Goal: Task Accomplishment & Management: Manage account settings

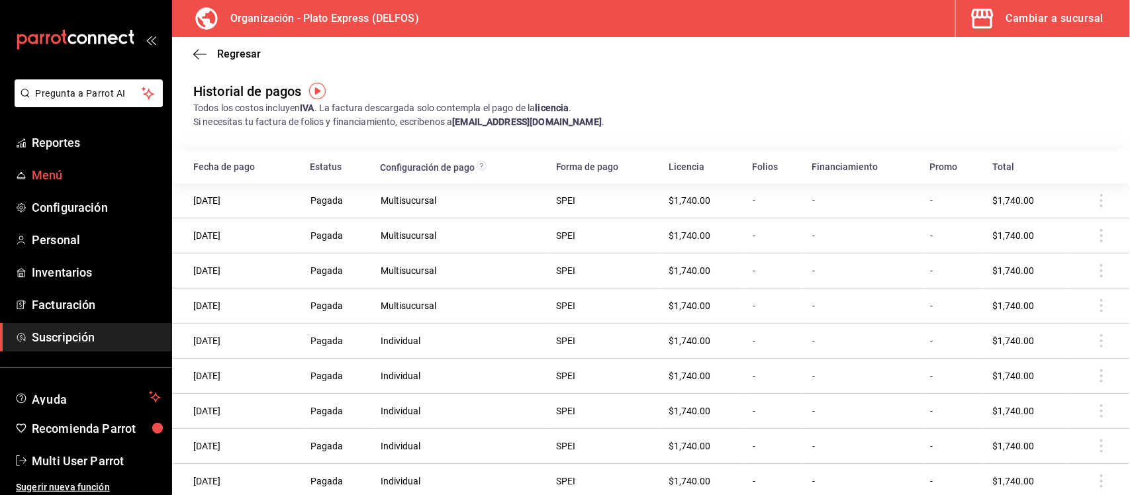
click at [61, 175] on span "Menú" at bounding box center [96, 175] width 129 height 18
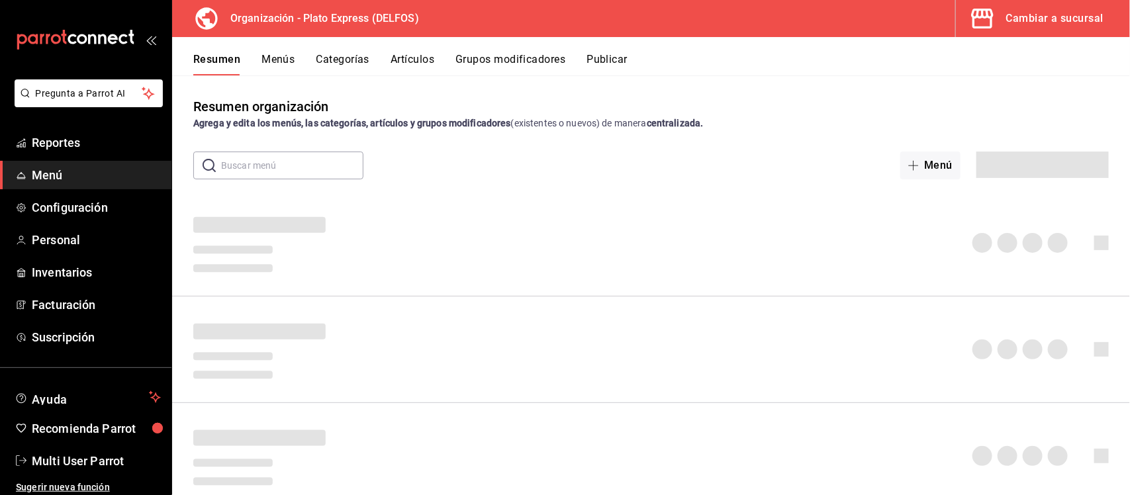
click at [1066, 13] on div "Cambiar a sucursal" at bounding box center [1054, 18] width 97 height 19
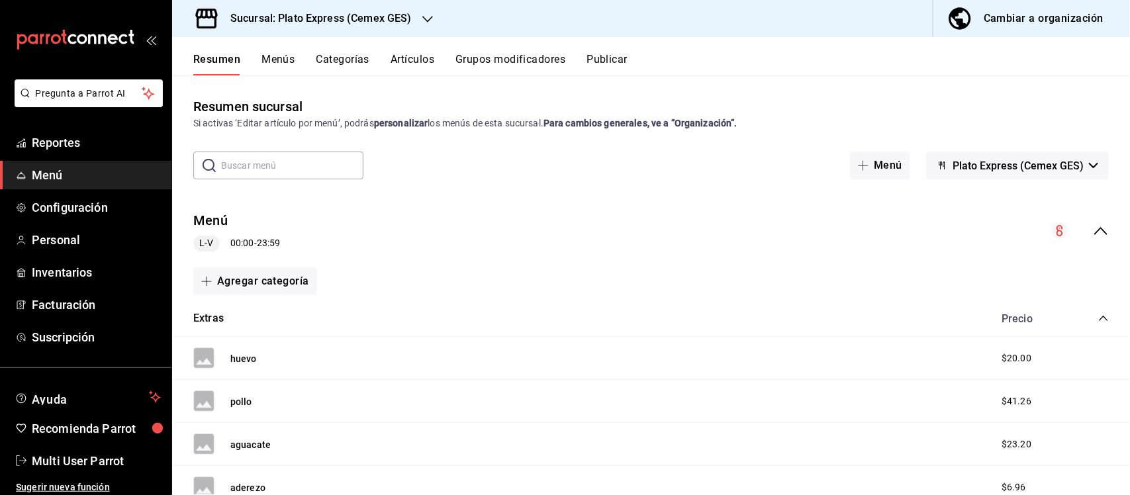
click at [404, 45] on div "Resumen Menús Categorías Artículos Grupos modificadores Publicar" at bounding box center [651, 56] width 958 height 38
click at [406, 56] on button "Artículos" at bounding box center [413, 64] width 44 height 23
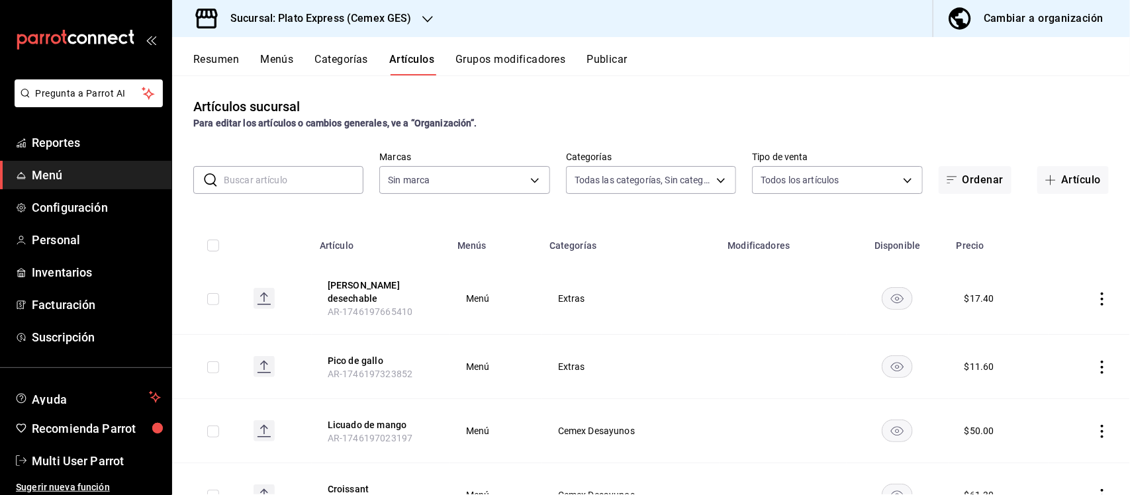
type input "93ff587c-af9e-497f-8d07-981ee6ab5c76,42f96846-d6eb-4445-9f12-e56a7bb05376,17b85…"
type input "b259fbba-776a-4dec-b0e9-6a1f7d5ed1fc"
click at [209, 299] on input "checkbox" at bounding box center [213, 299] width 12 height 12
checkbox input "true"
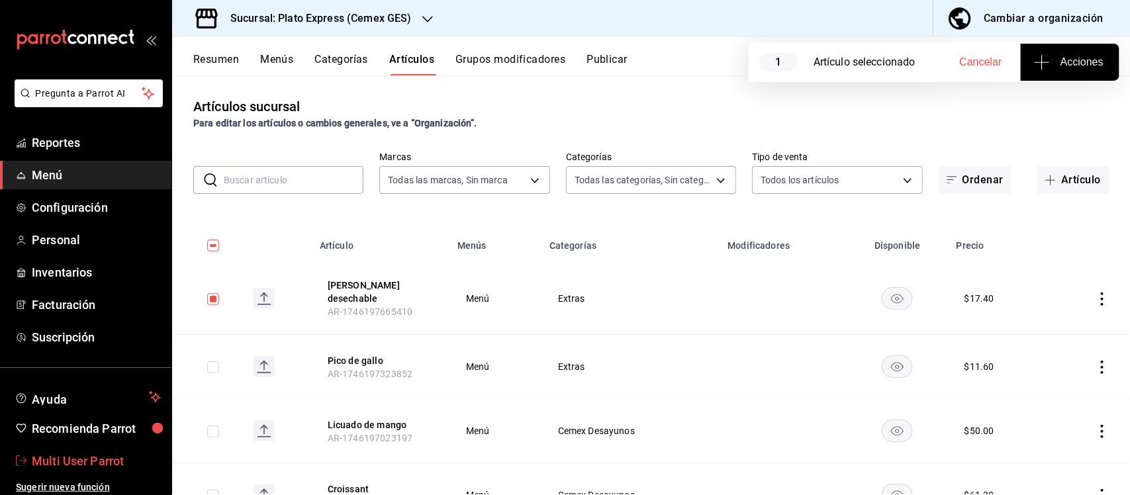
click at [81, 462] on span "Multi User Parrot" at bounding box center [96, 461] width 129 height 18
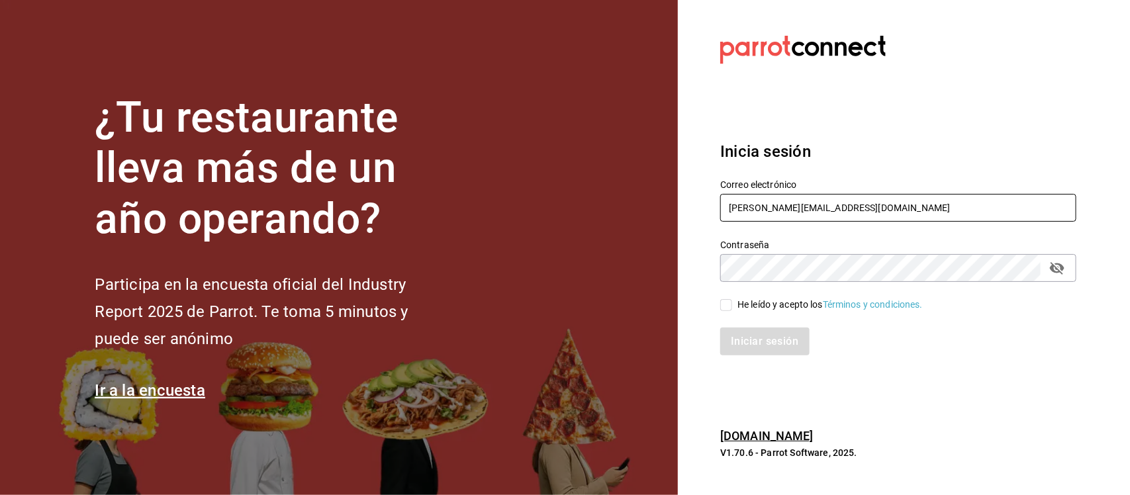
drag, startPoint x: 877, startPoint y: 206, endPoint x: 672, endPoint y: 206, distance: 204.5
click at [672, 206] on div "¿Tu restaurante lleva más de un año operando? Participa en la encuesta oficial …" at bounding box center [565, 247] width 1130 height 495
paste input "tigremasaryk@costeno.com Parr0tConnec7"
click at [920, 210] on input "tigremasaryk@costeno.com Parr0tConnec7" at bounding box center [898, 208] width 356 height 28
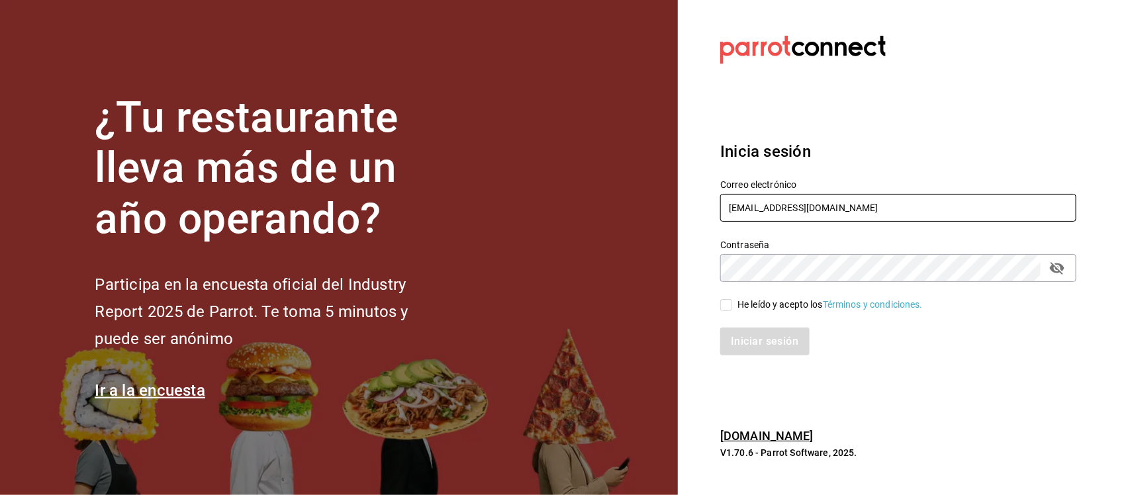
type input "tigremasaryk@costeno.com"
click at [659, 263] on div "¿Tu restaurante lleva más de un año operando? Participa en la encuesta oficial …" at bounding box center [565, 247] width 1130 height 495
click at [730, 303] on input "He leído y acepto los Términos y condiciones." at bounding box center [726, 305] width 12 height 12
checkbox input "true"
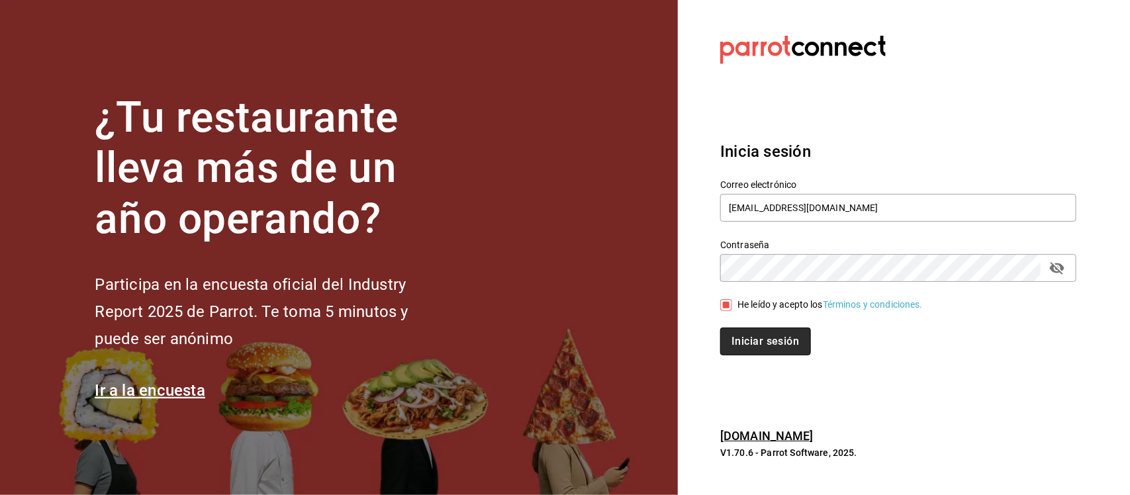
click at [735, 334] on button "Iniciar sesión" at bounding box center [765, 342] width 90 height 28
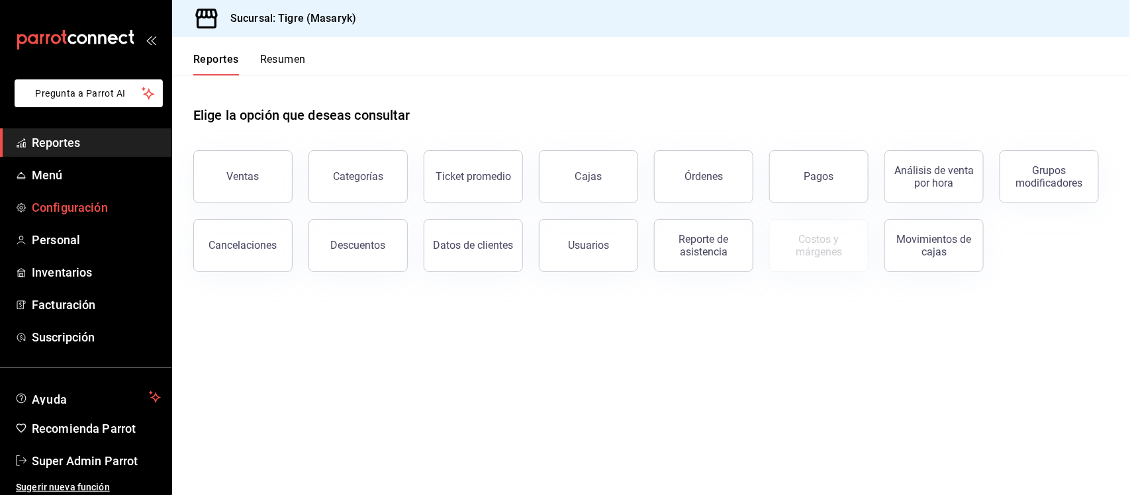
click at [77, 200] on span "Configuración" at bounding box center [96, 208] width 129 height 18
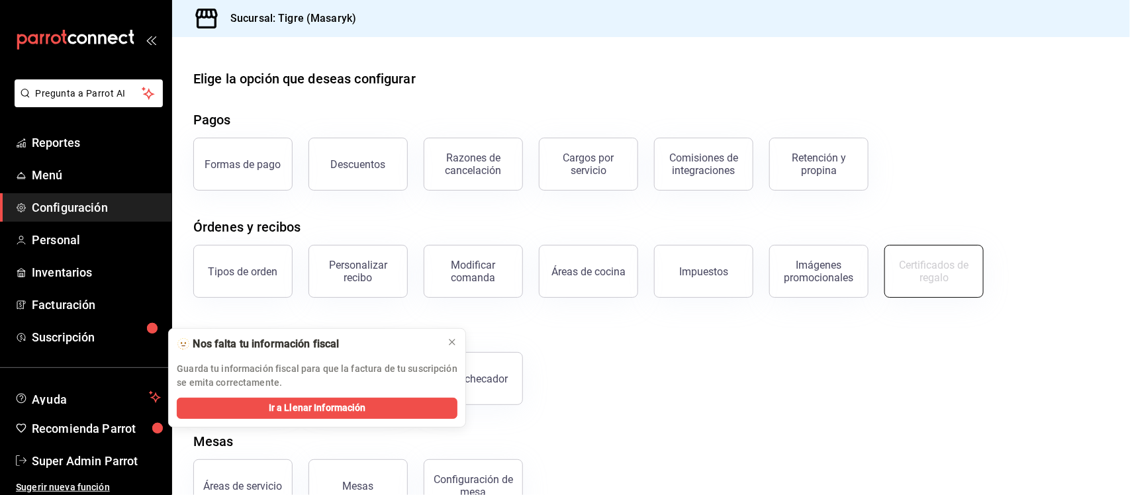
click at [927, 275] on div "Certificados de regalo" at bounding box center [934, 271] width 82 height 25
click at [454, 346] on icon at bounding box center [452, 342] width 11 height 11
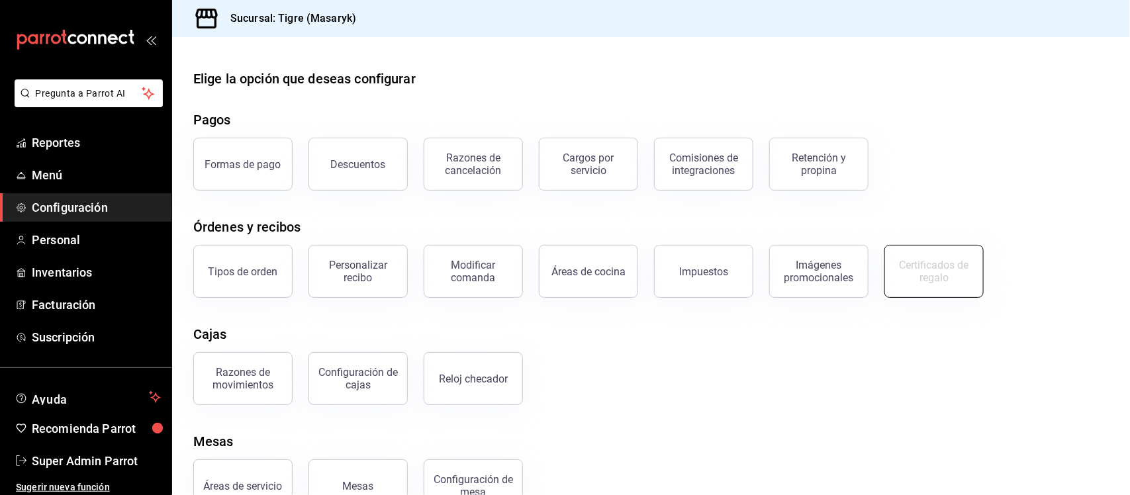
click at [944, 269] on div "Certificados de regalo" at bounding box center [934, 271] width 82 height 25
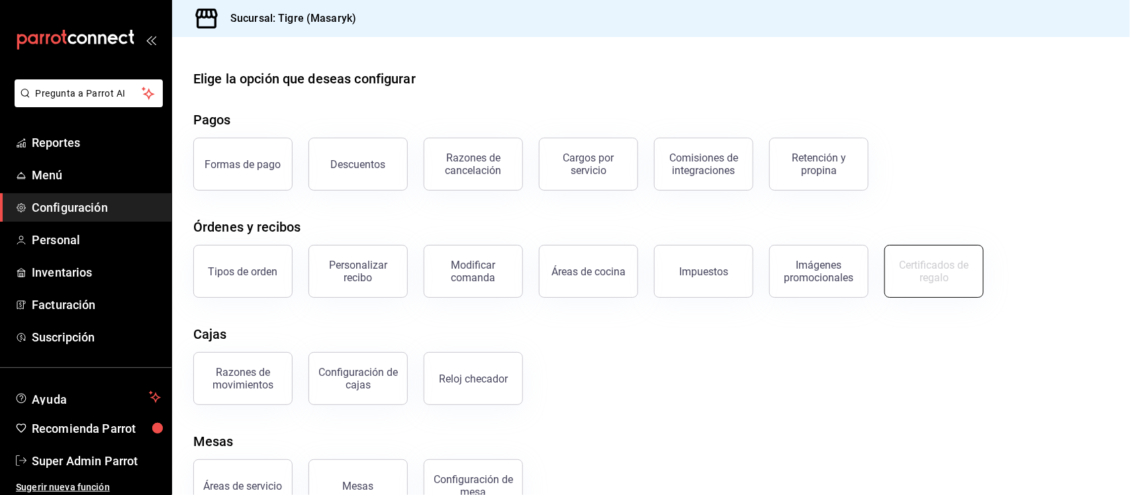
click at [944, 269] on div "Certificados de regalo" at bounding box center [934, 271] width 82 height 25
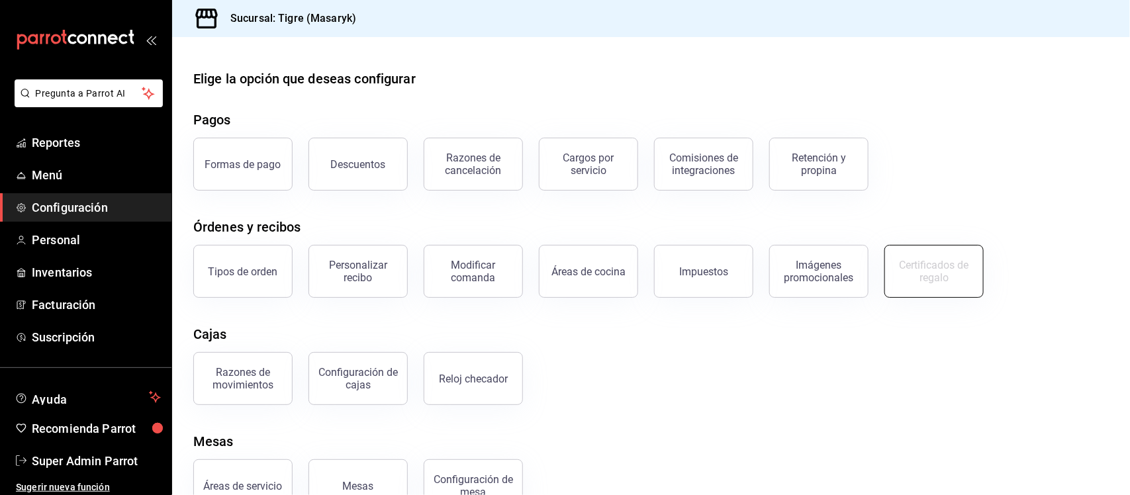
click at [944, 269] on div "Certificados de regalo" at bounding box center [934, 271] width 82 height 25
click at [81, 231] on span "Personal" at bounding box center [96, 240] width 129 height 18
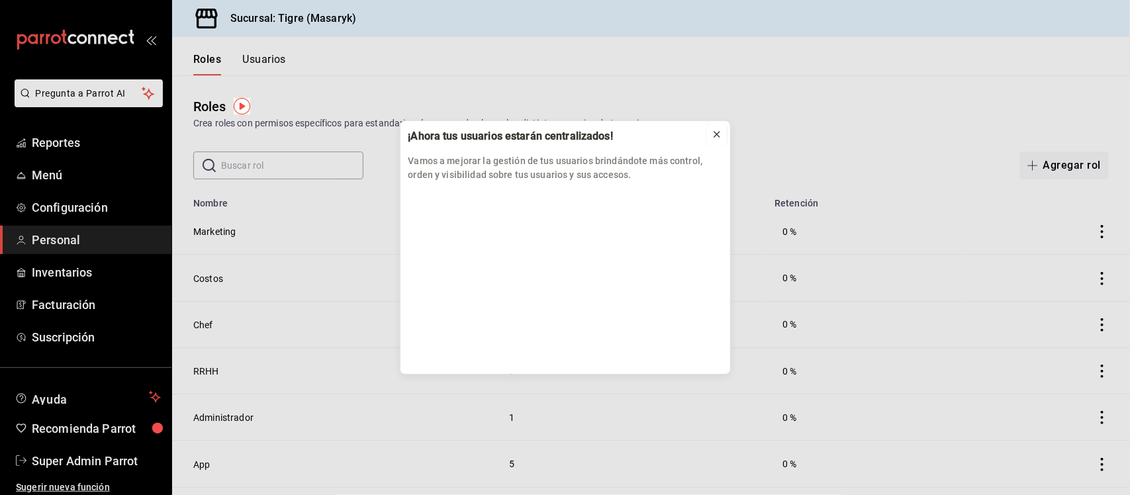
click at [716, 134] on icon at bounding box center [716, 134] width 5 height 5
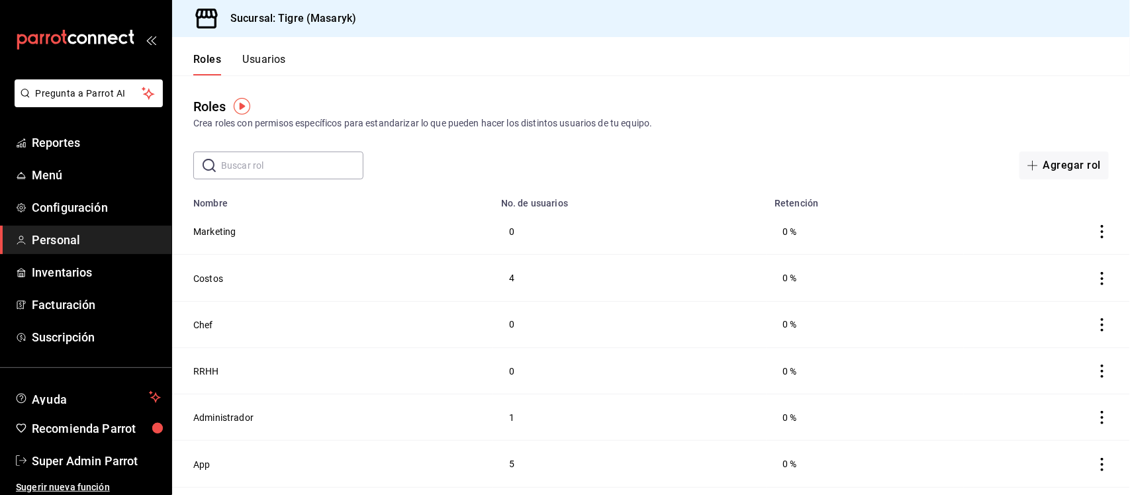
click at [258, 54] on button "Usuarios" at bounding box center [264, 64] width 44 height 23
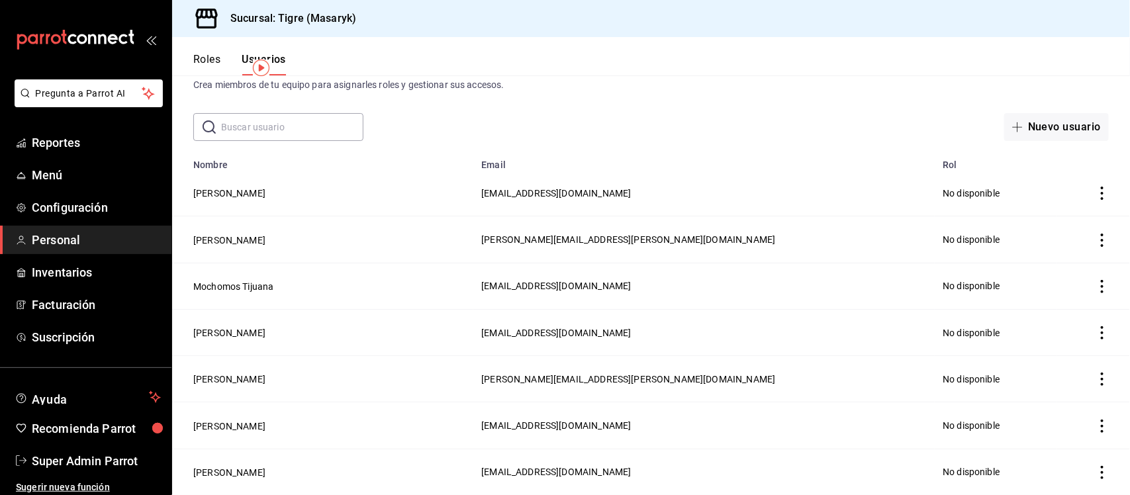
scroll to position [5, 0]
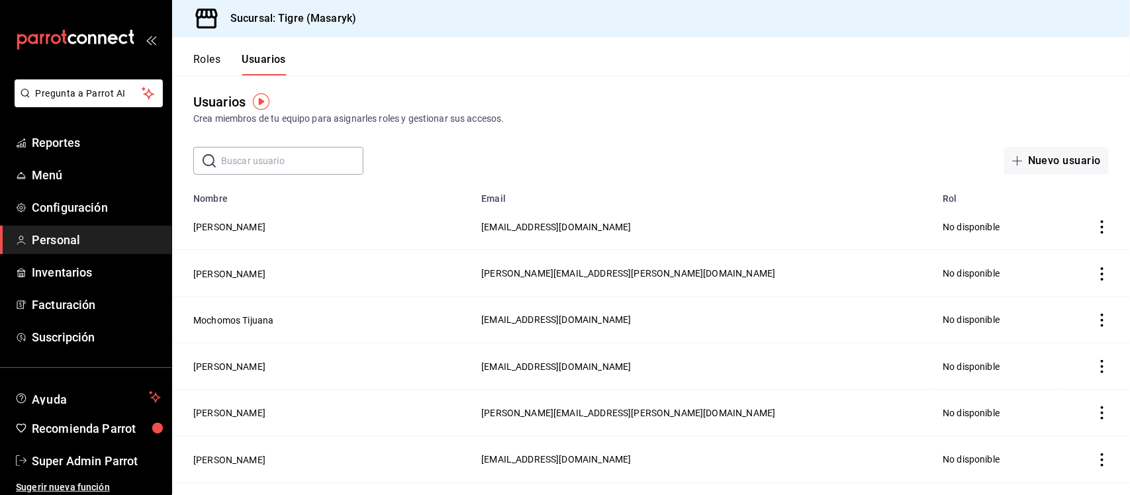
click at [200, 56] on button "Roles" at bounding box center [206, 64] width 27 height 23
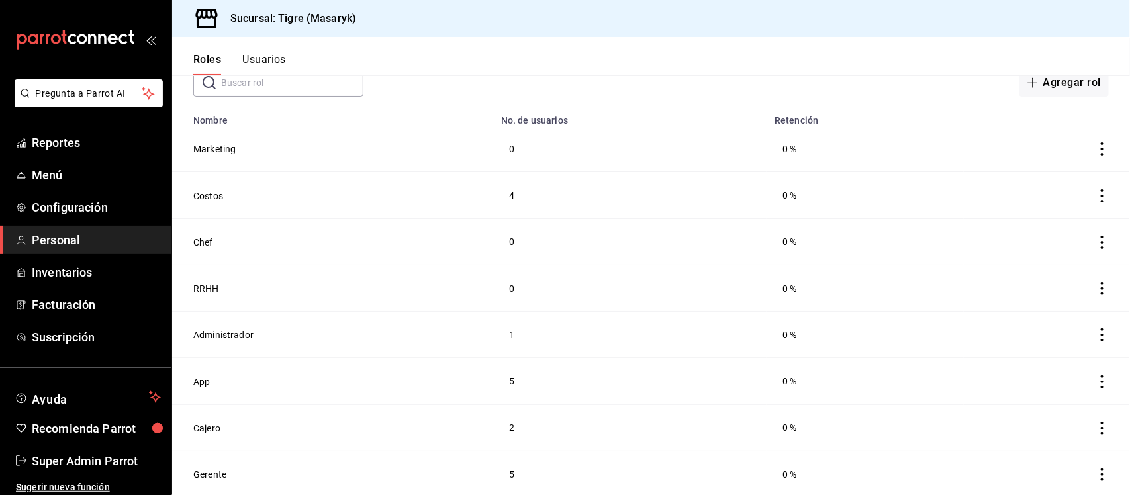
scroll to position [165, 0]
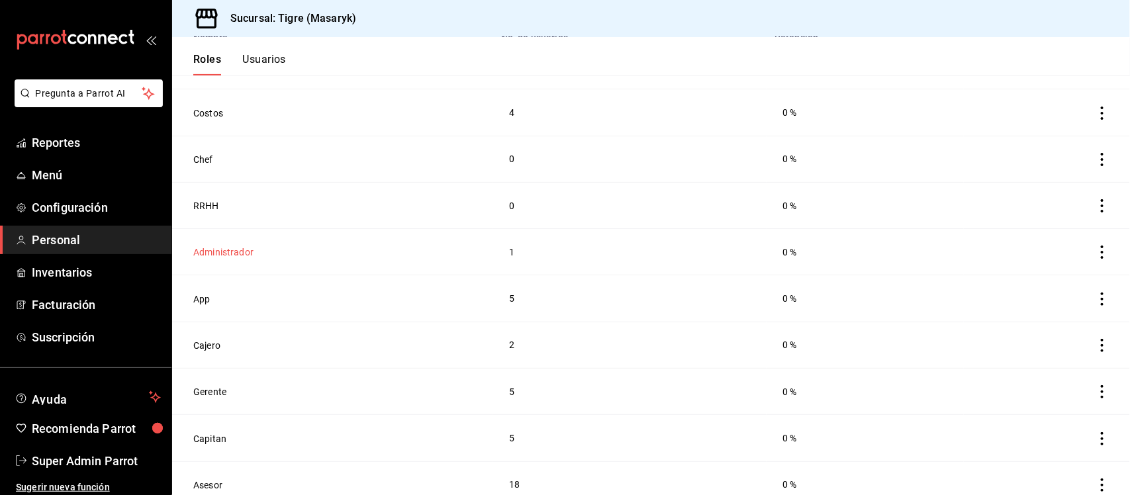
click at [220, 255] on button "Administrador" at bounding box center [223, 252] width 60 height 13
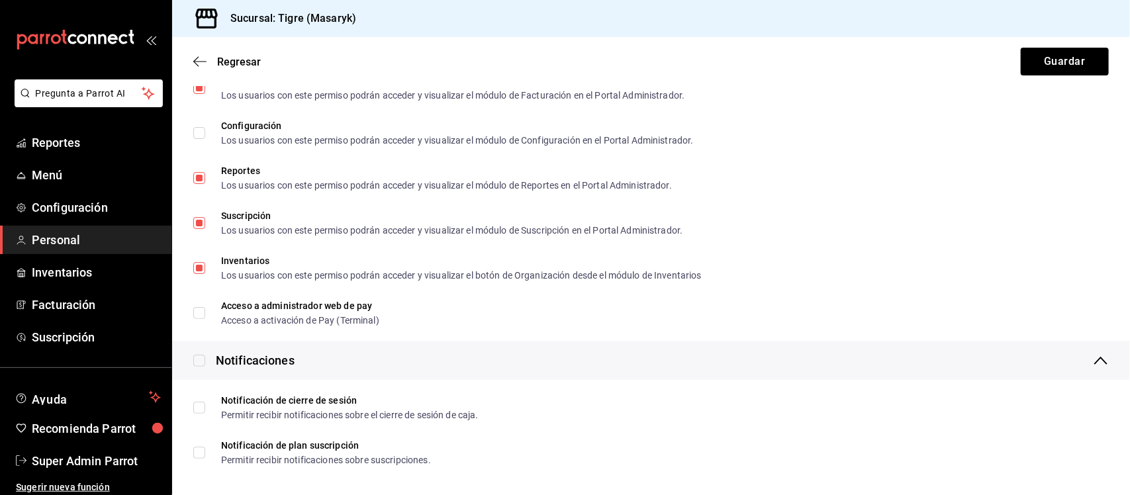
scroll to position [2332, 0]
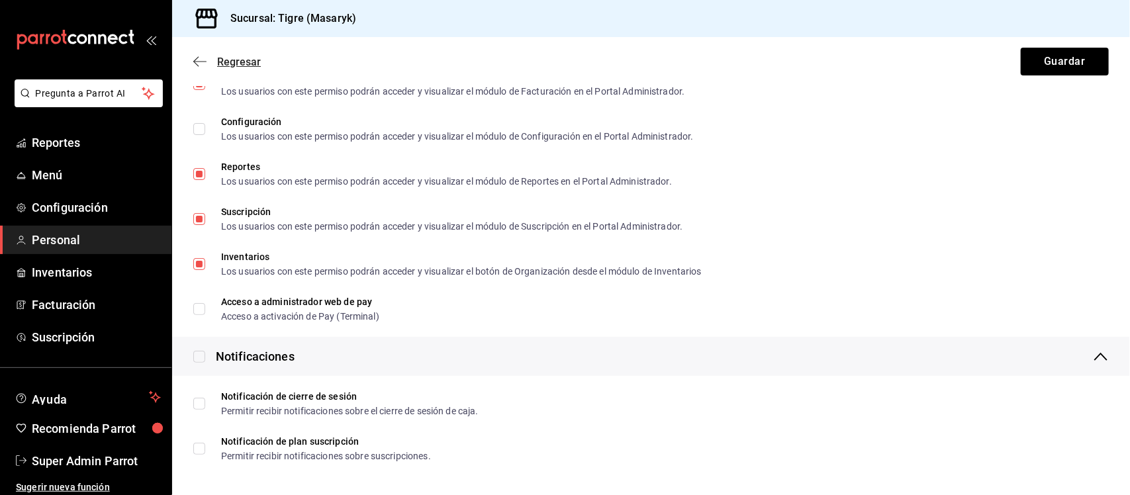
click at [196, 63] on icon "button" at bounding box center [199, 62] width 13 height 12
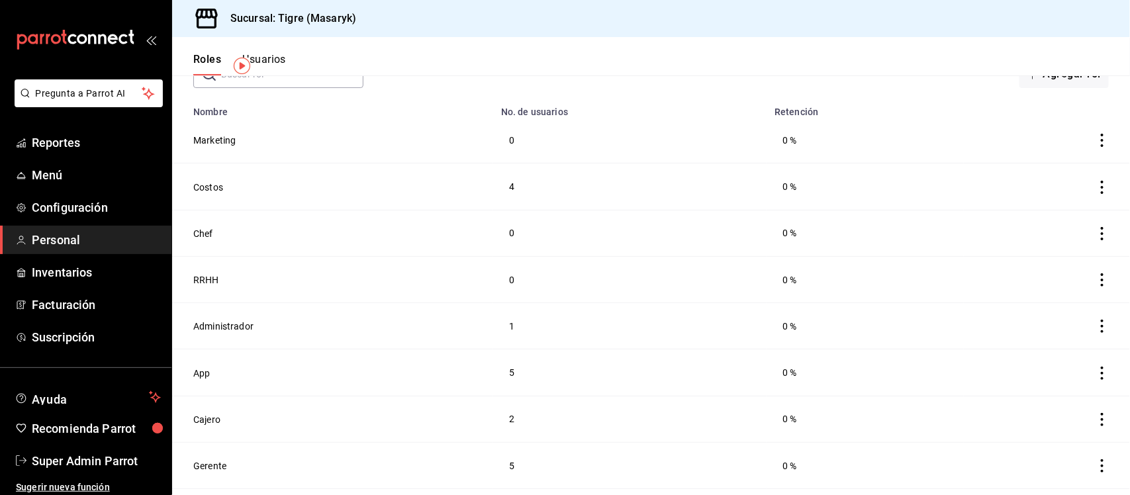
scroll to position [226, 0]
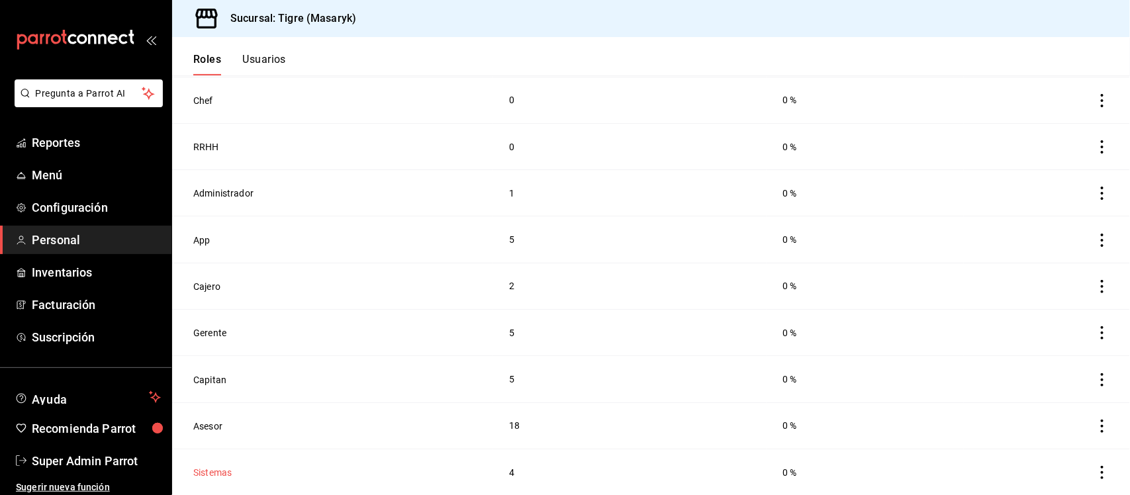
click at [228, 478] on button "Sistemas" at bounding box center [212, 472] width 38 height 13
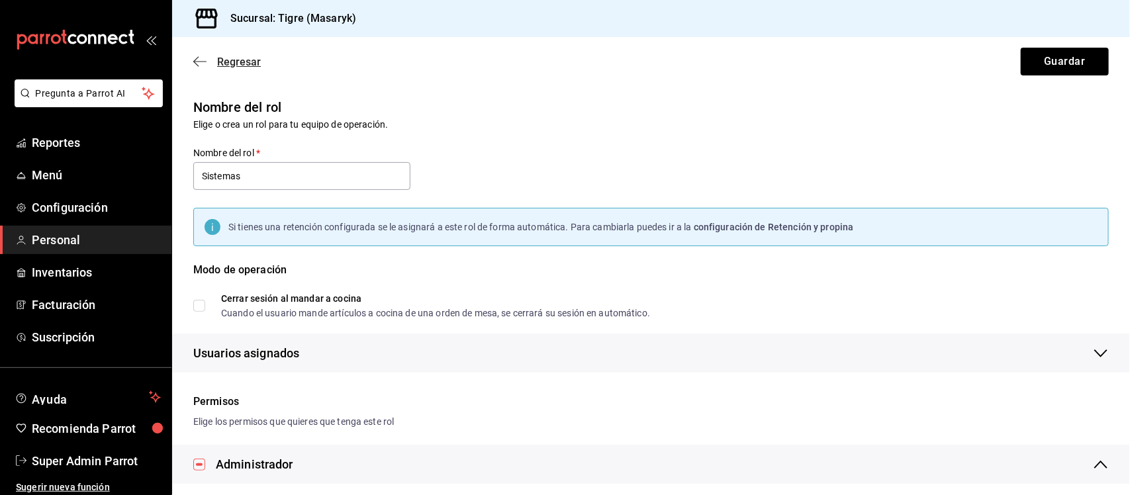
click at [196, 62] on icon "button" at bounding box center [199, 62] width 13 height 12
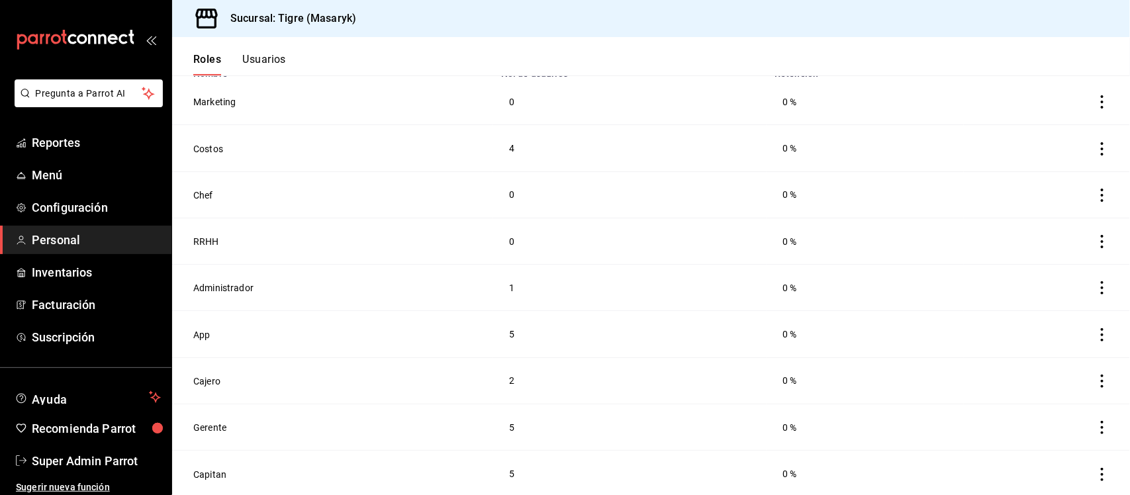
scroll to position [226, 0]
click at [1095, 472] on icon "actions" at bounding box center [1101, 472] width 13 height 13
click at [259, 61] on div at bounding box center [565, 247] width 1130 height 495
click at [269, 61] on button "Usuarios" at bounding box center [264, 64] width 44 height 23
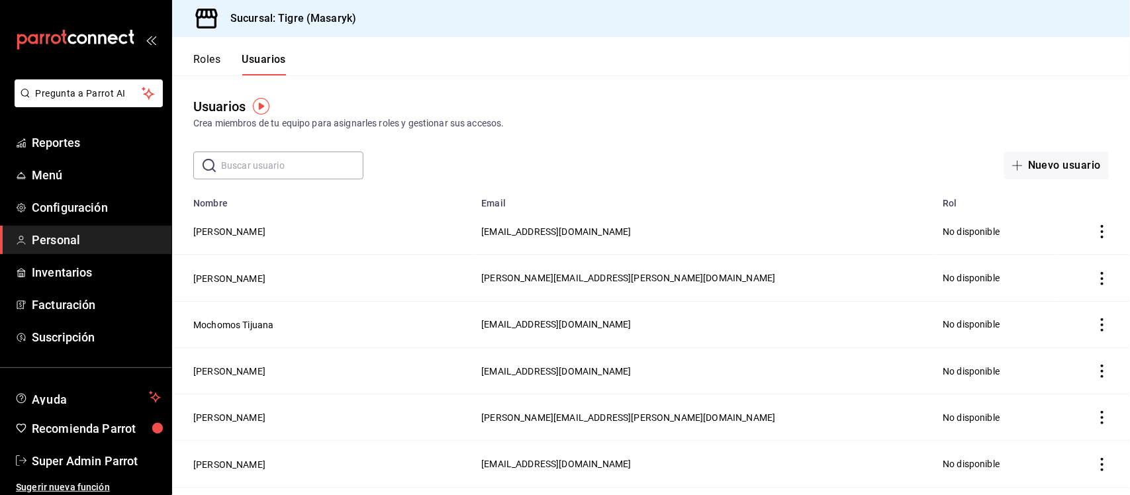
click at [318, 167] on input "text" at bounding box center [292, 165] width 142 height 26
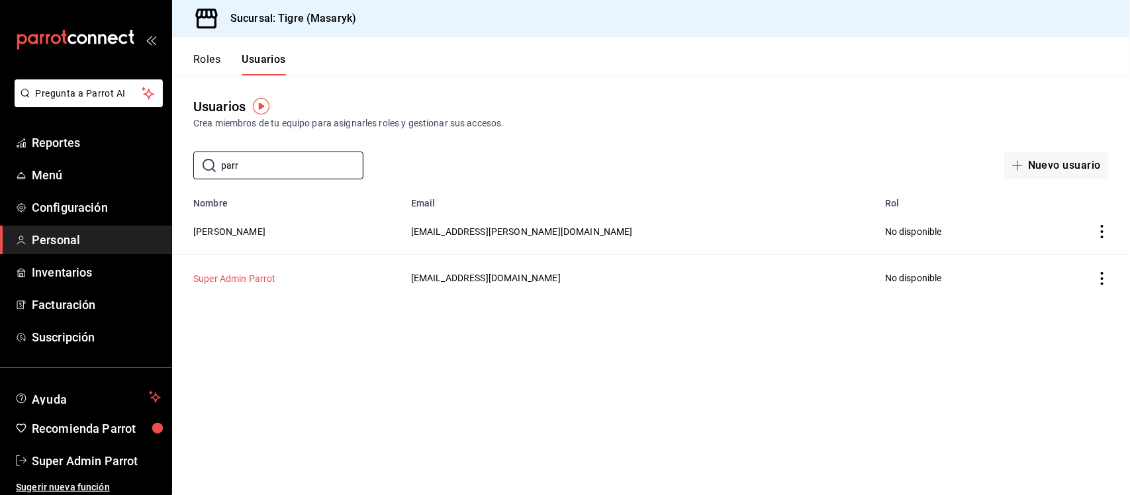
type input "parr"
click at [263, 281] on button "Super Admin Parrot" at bounding box center [234, 278] width 83 height 13
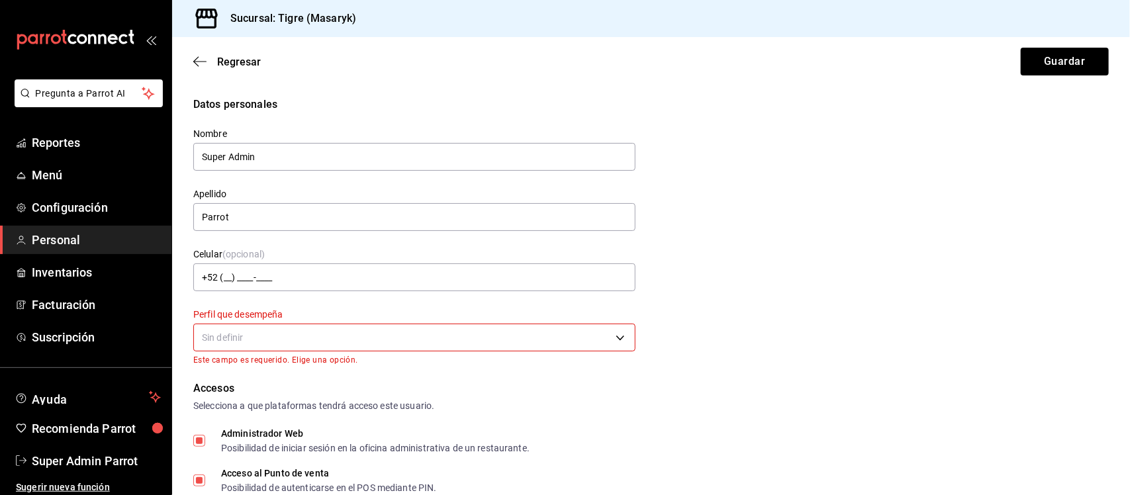
click at [461, 346] on body "Pregunta a Parrot AI Reportes Menú Configuración Personal Inventarios Facturaci…" at bounding box center [565, 247] width 1130 height 495
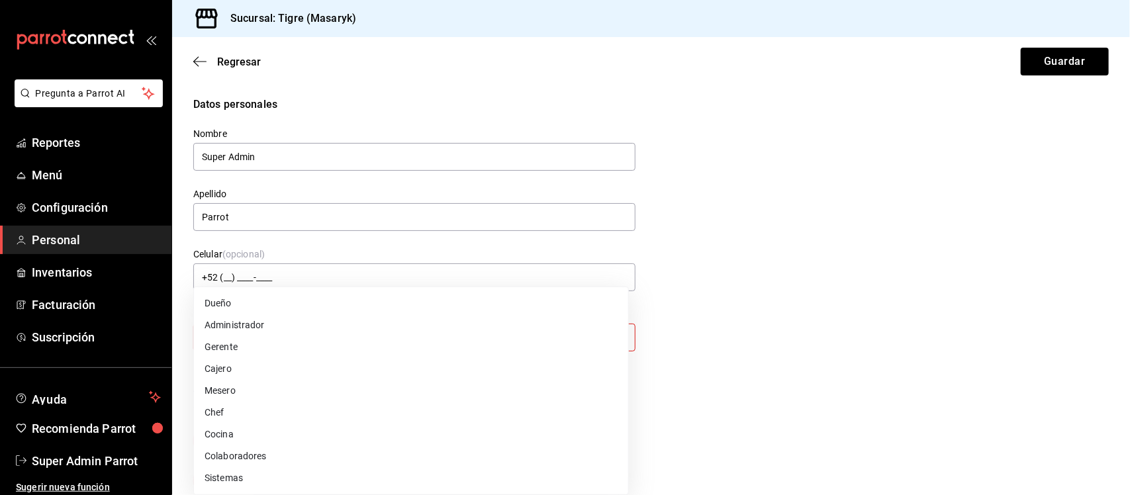
click at [245, 323] on li "Administrador" at bounding box center [411, 325] width 434 height 22
type input "ADMIN"
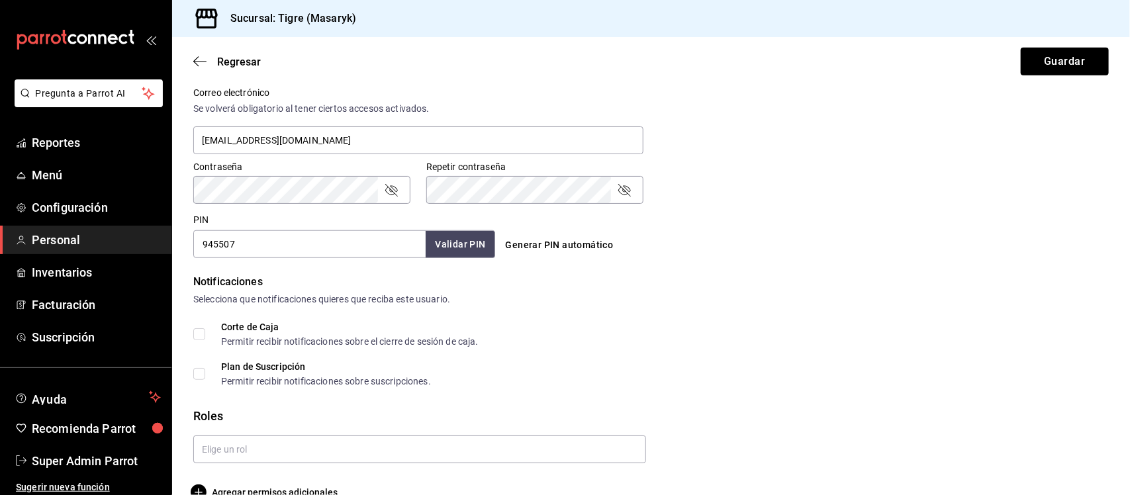
scroll to position [522, 0]
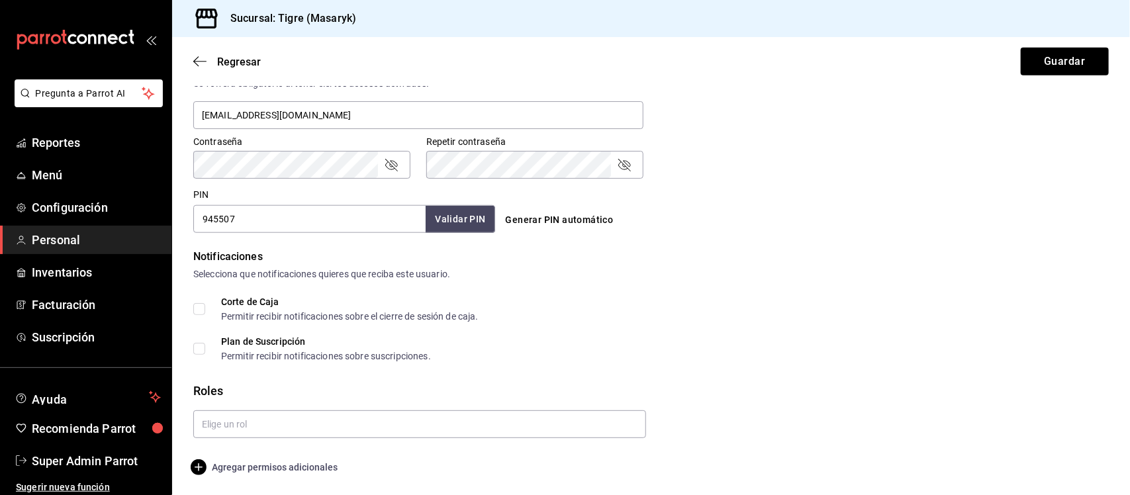
click at [275, 462] on span "Agregar permisos adicionales" at bounding box center [265, 467] width 144 height 16
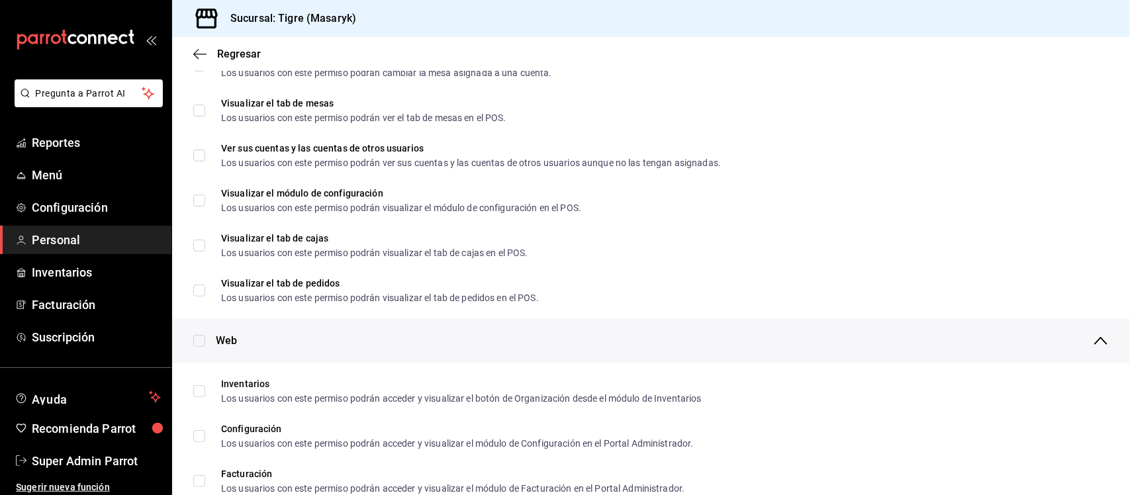
scroll to position [0, 0]
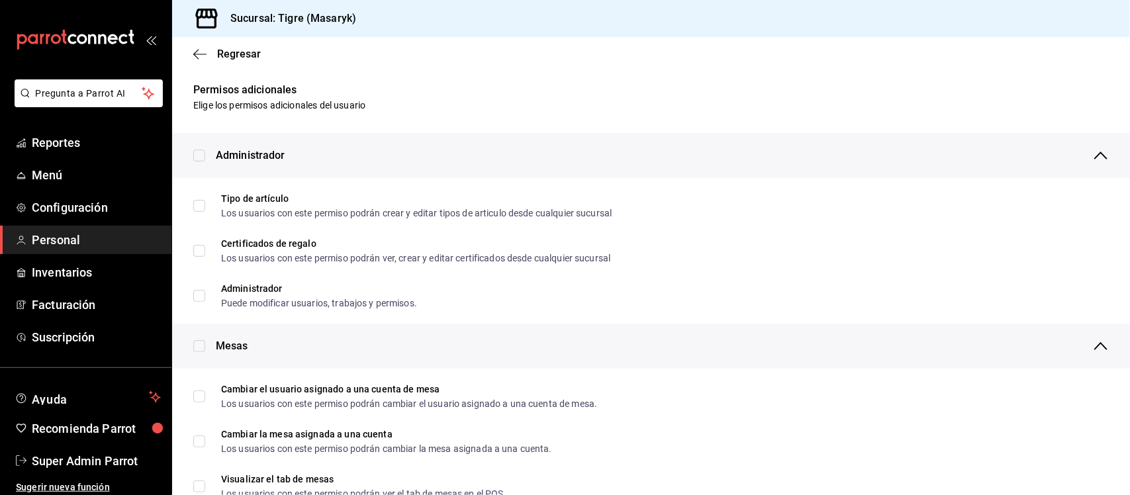
click at [196, 151] on input "checkbox" at bounding box center [199, 156] width 12 height 12
checkbox input "true"
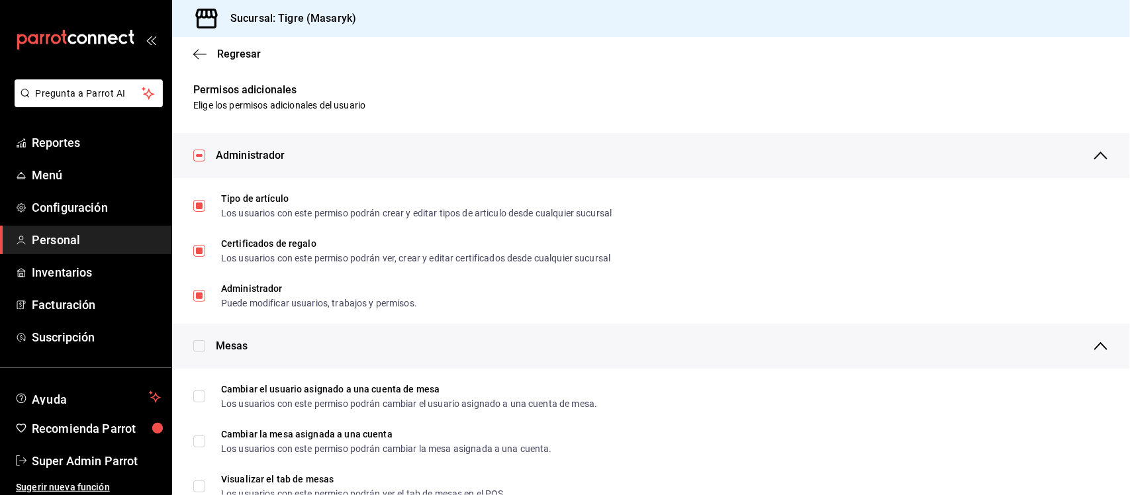
click at [197, 343] on input "checkbox" at bounding box center [199, 346] width 12 height 12
checkbox input "true"
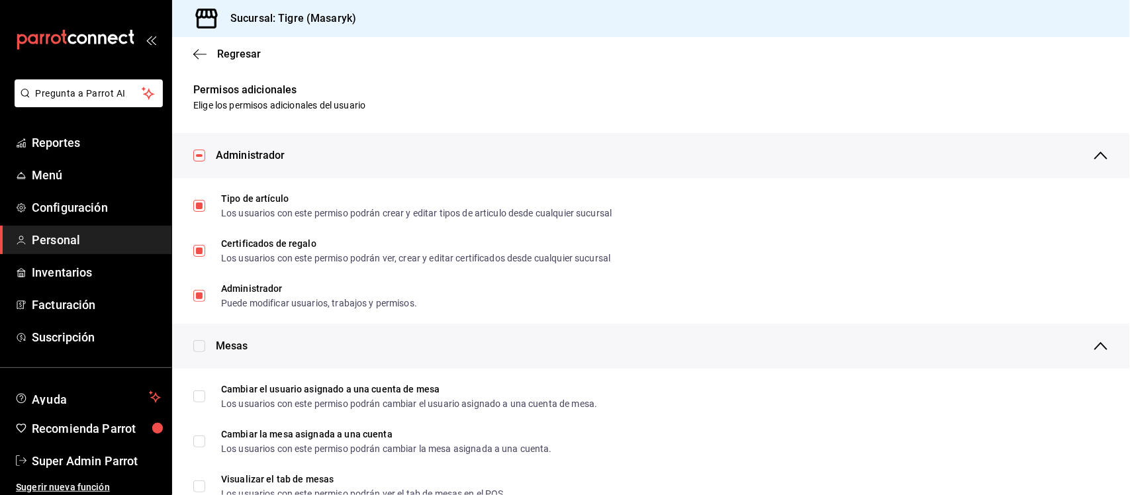
checkbox input "true"
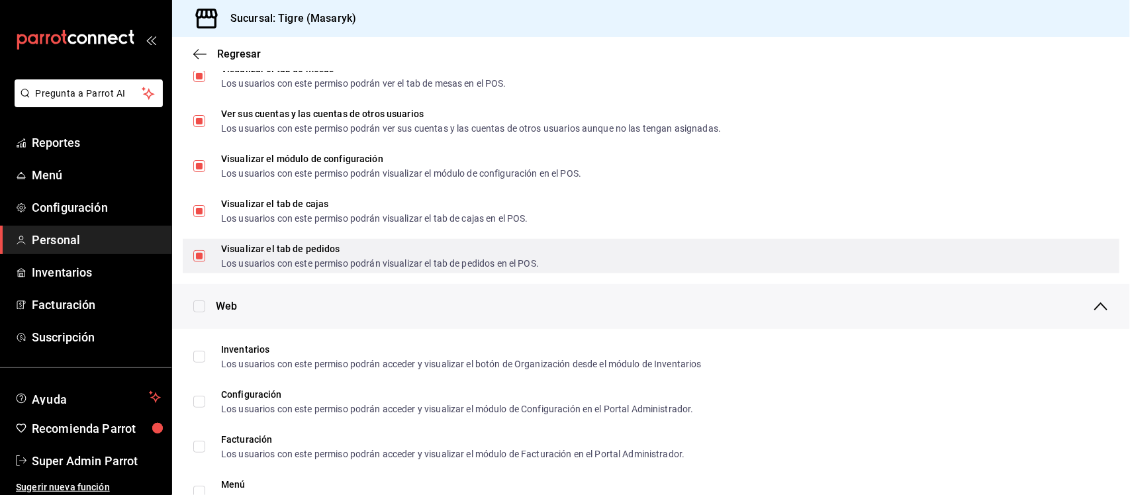
scroll to position [414, 0]
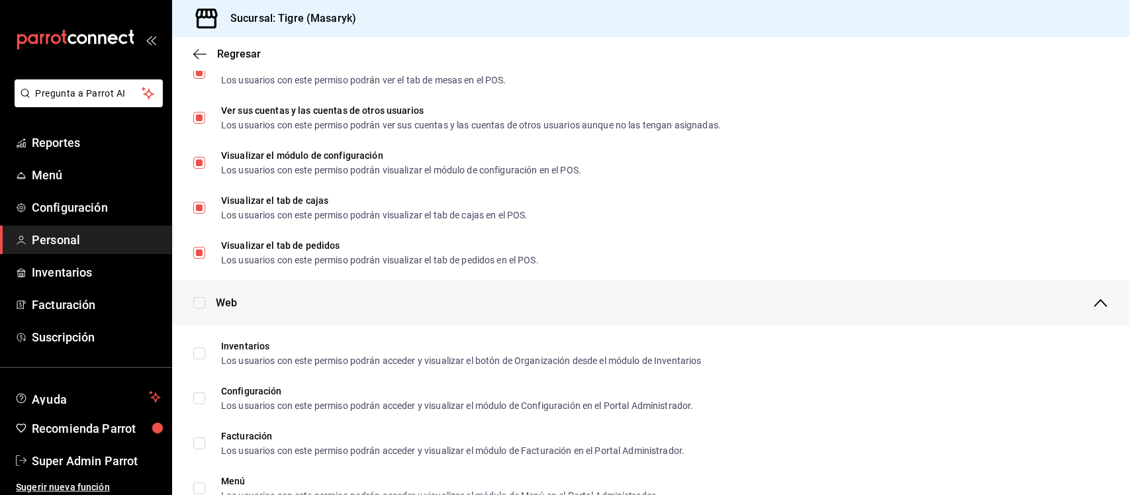
click at [196, 304] on input "checkbox" at bounding box center [199, 303] width 12 height 12
checkbox input "true"
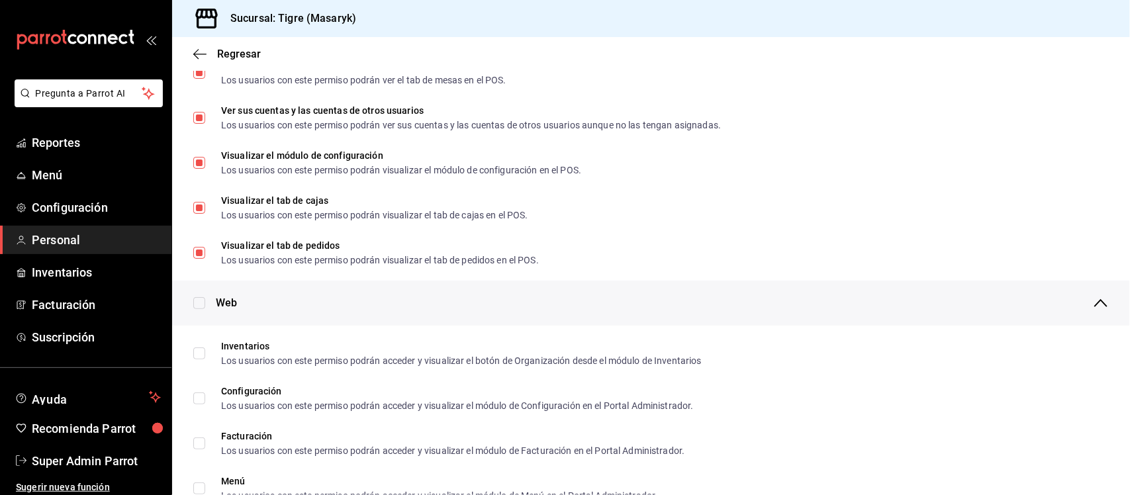
checkbox input "true"
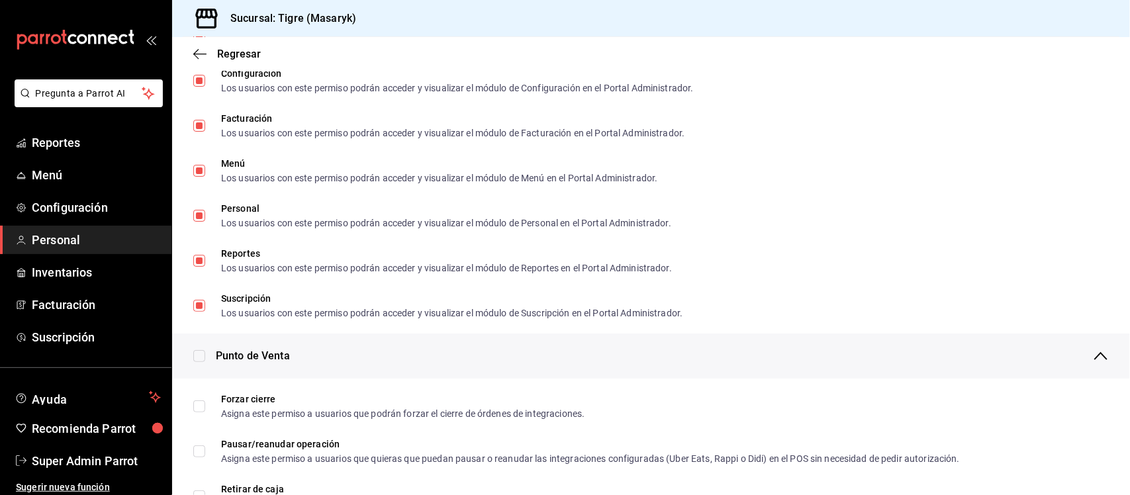
scroll to position [745, 0]
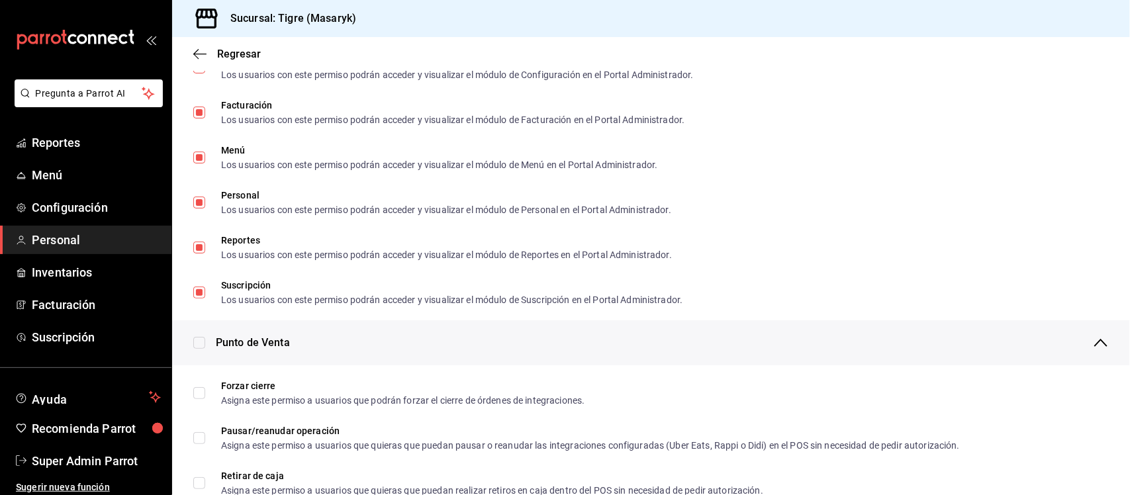
click at [204, 342] on input "checkbox" at bounding box center [199, 343] width 12 height 12
checkbox input "true"
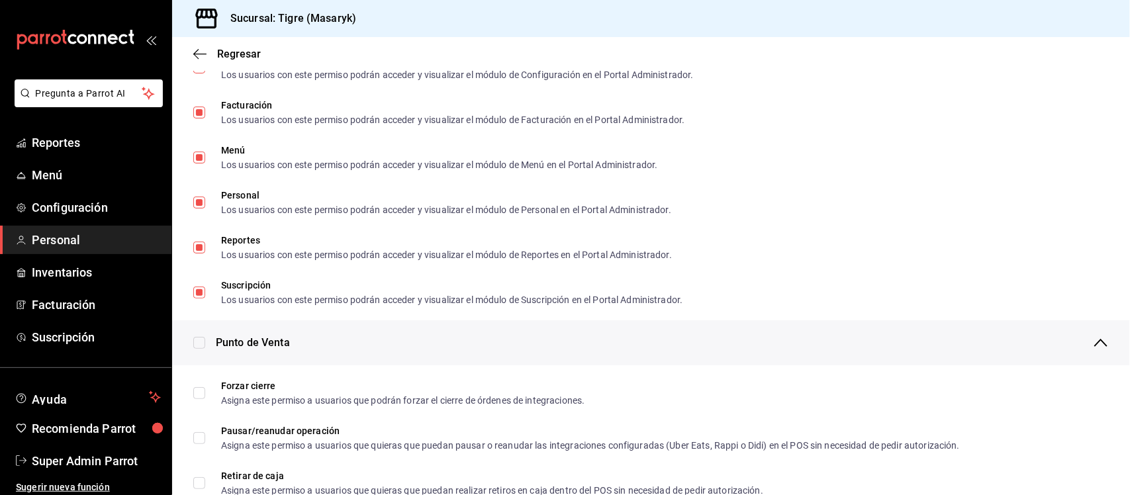
checkbox input "true"
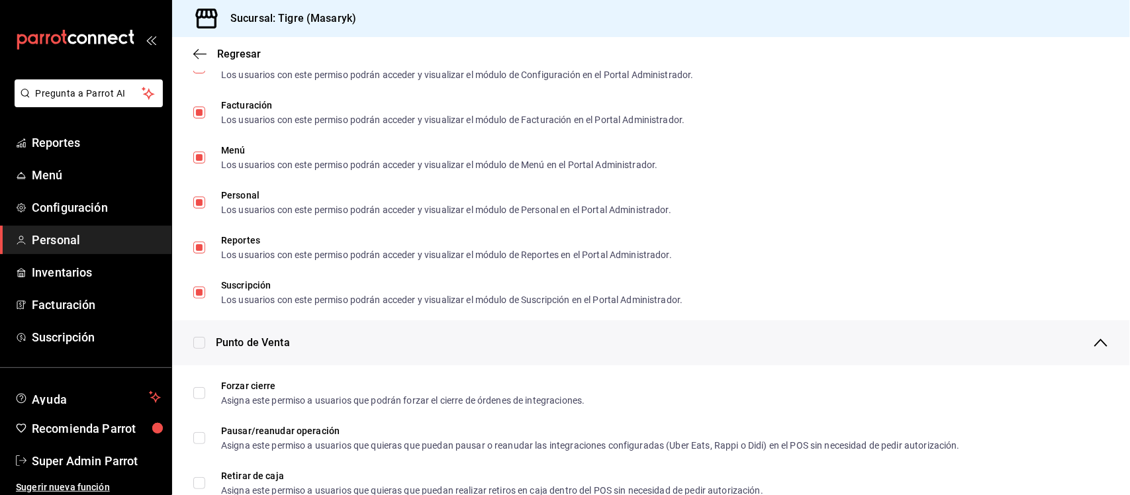
checkbox input "true"
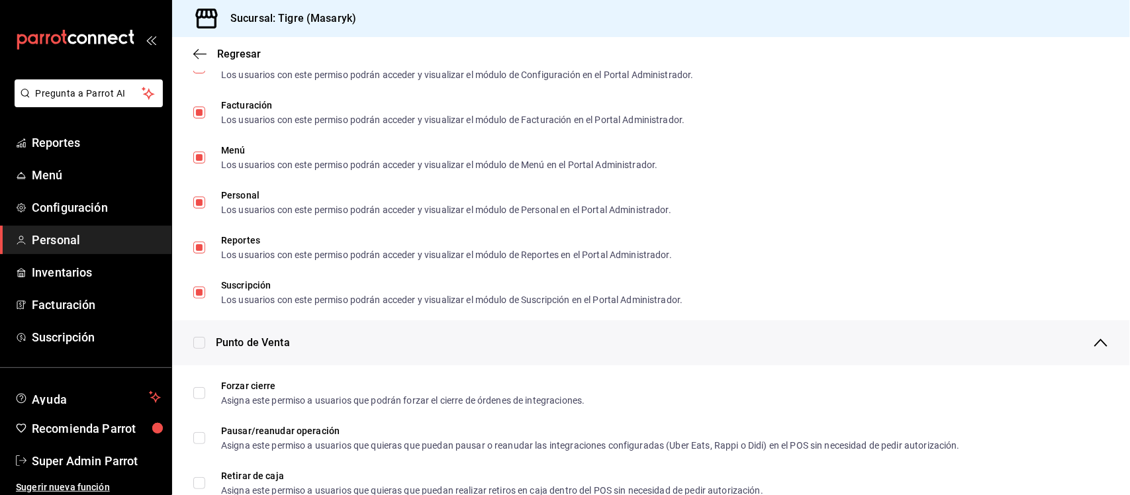
checkbox input "true"
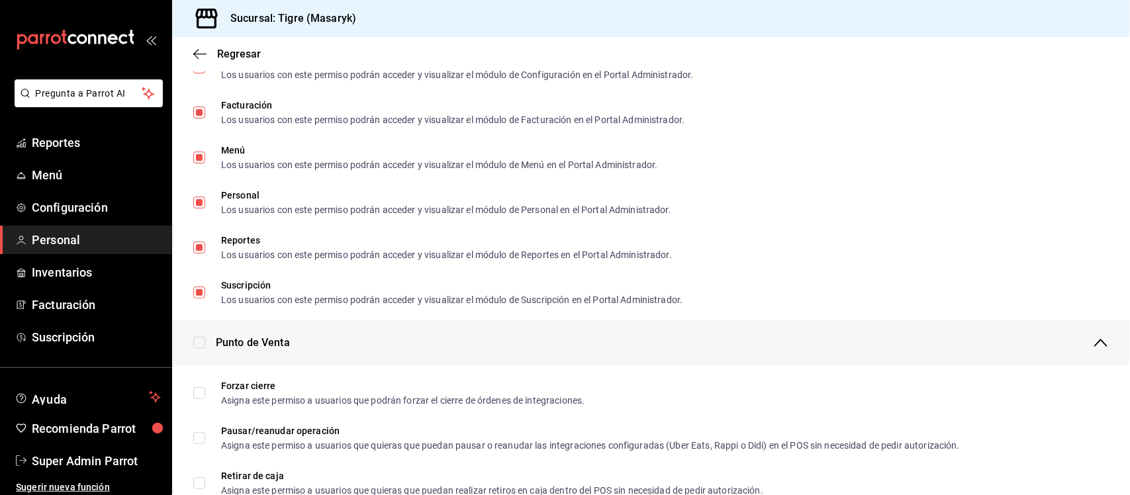
checkbox input "true"
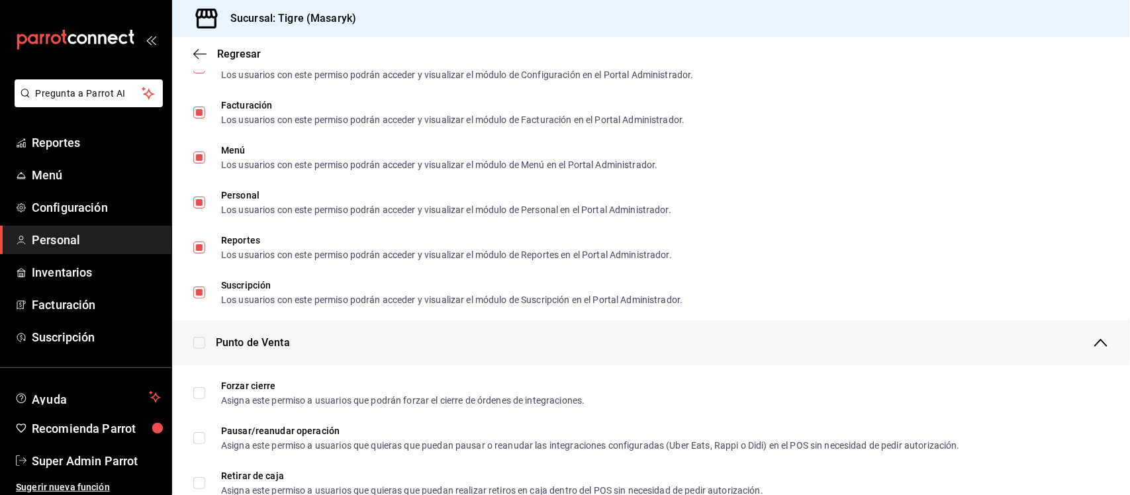
checkbox input "true"
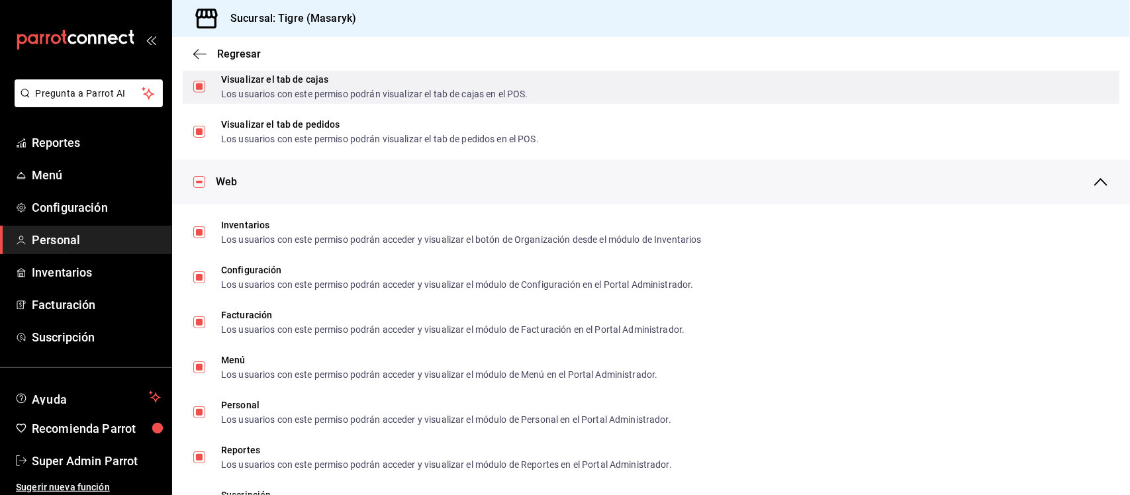
scroll to position [0, 0]
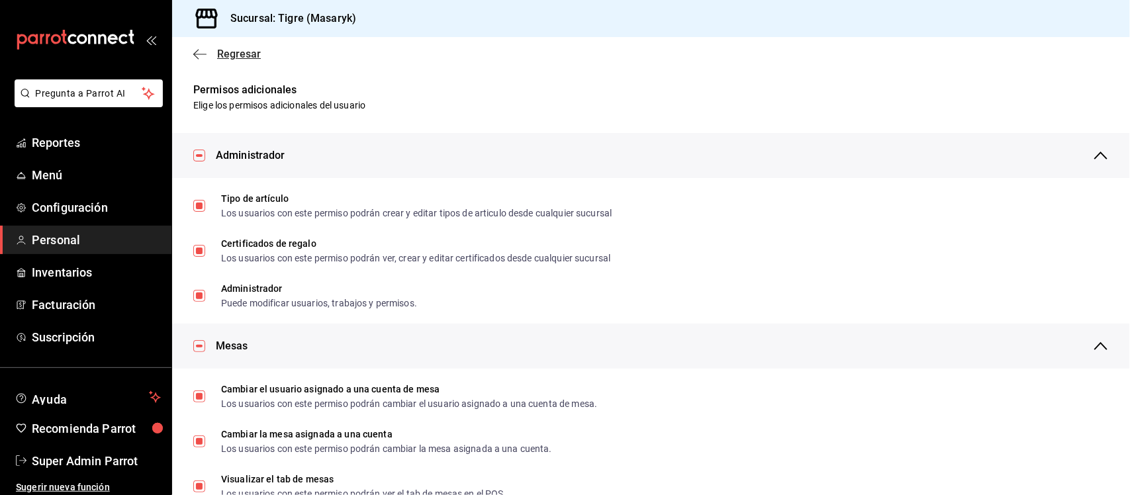
click at [226, 52] on span "Regresar" at bounding box center [239, 54] width 44 height 13
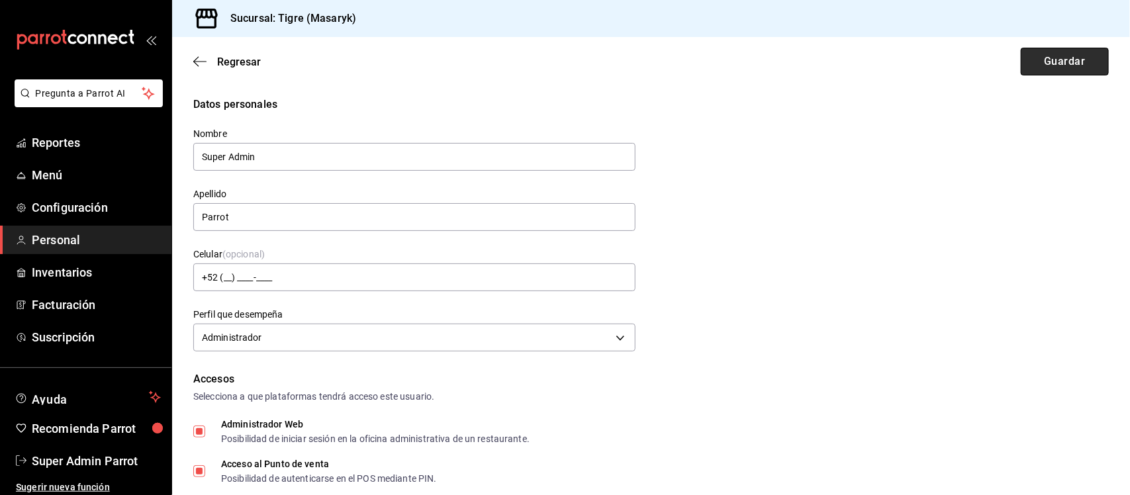
click at [1060, 65] on button "Guardar" at bounding box center [1065, 62] width 88 height 28
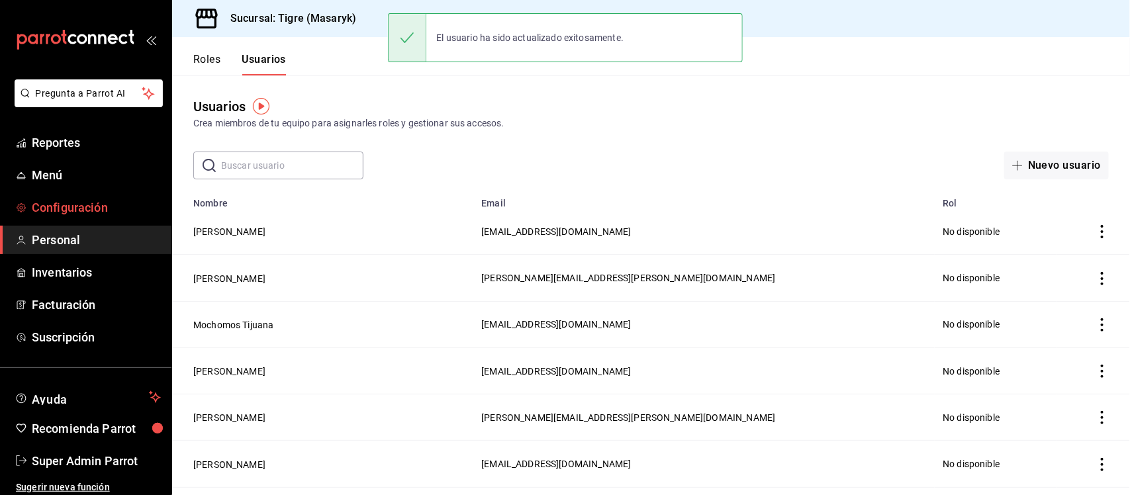
click at [87, 207] on span "Configuración" at bounding box center [96, 208] width 129 height 18
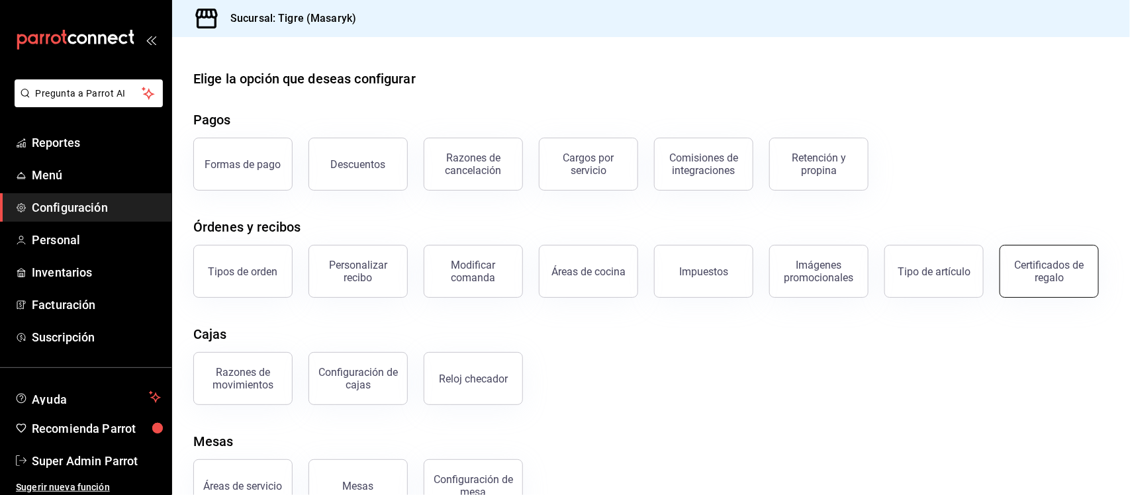
click at [1008, 284] on div "Certificados de regalo" at bounding box center [1049, 271] width 82 height 25
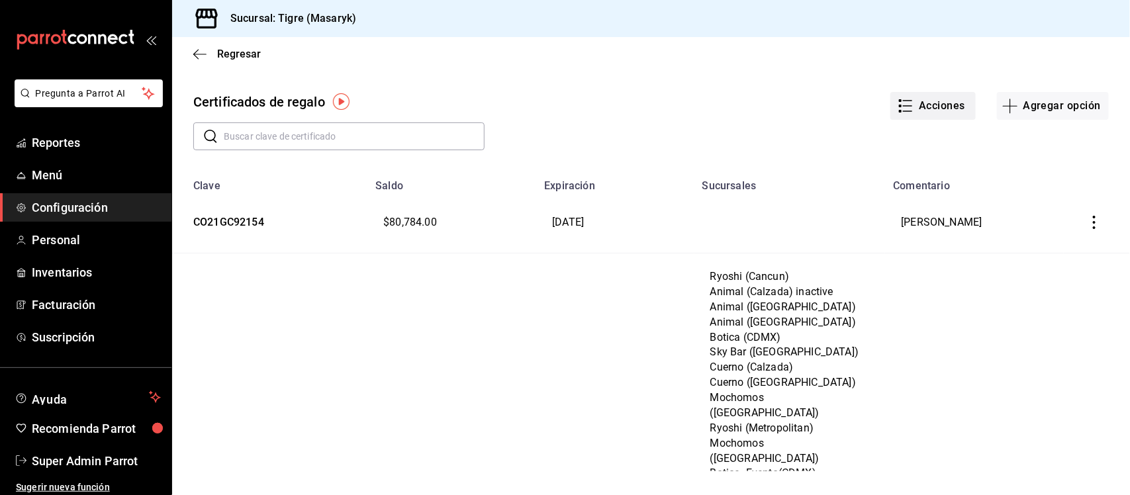
click at [911, 104] on icon "button" at bounding box center [905, 106] width 16 height 16
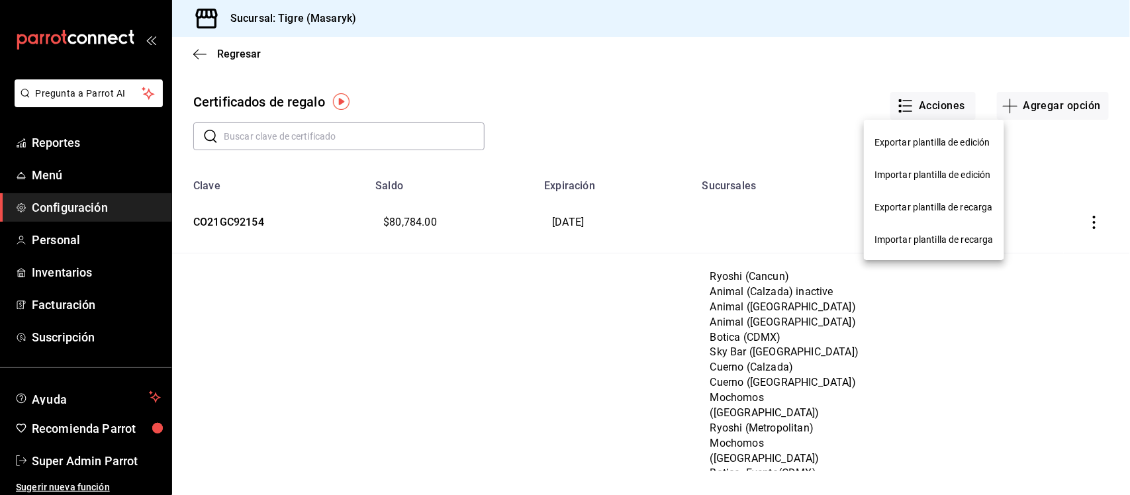
click at [756, 86] on div at bounding box center [565, 247] width 1130 height 495
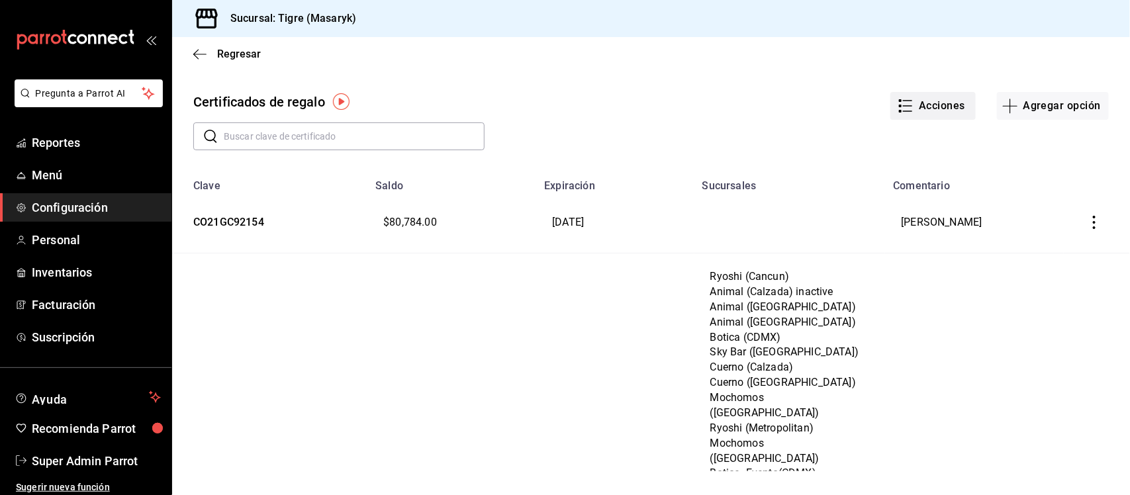
click at [922, 105] on button "Acciones" at bounding box center [932, 106] width 85 height 28
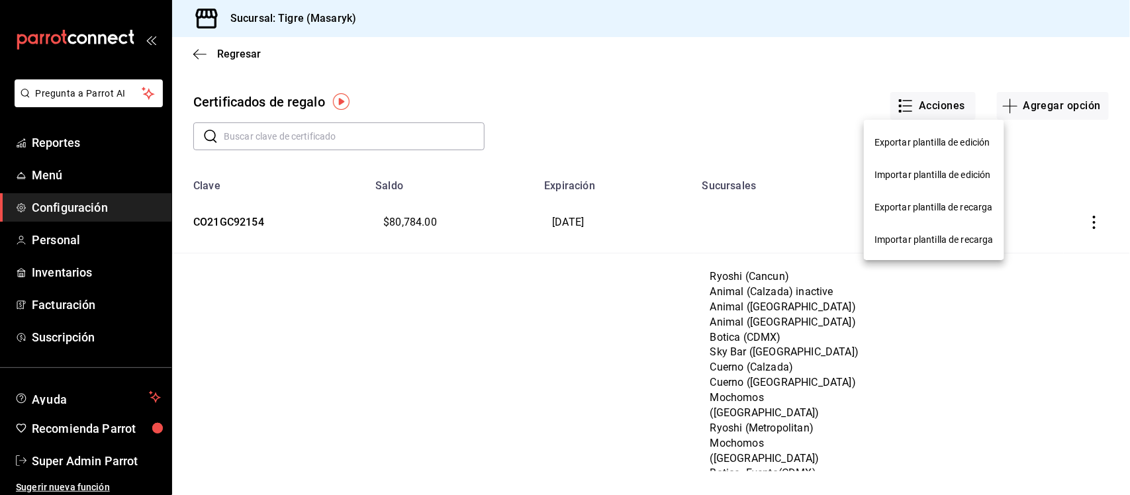
click at [921, 144] on span "Exportar plantilla de edición" at bounding box center [933, 143] width 119 height 14
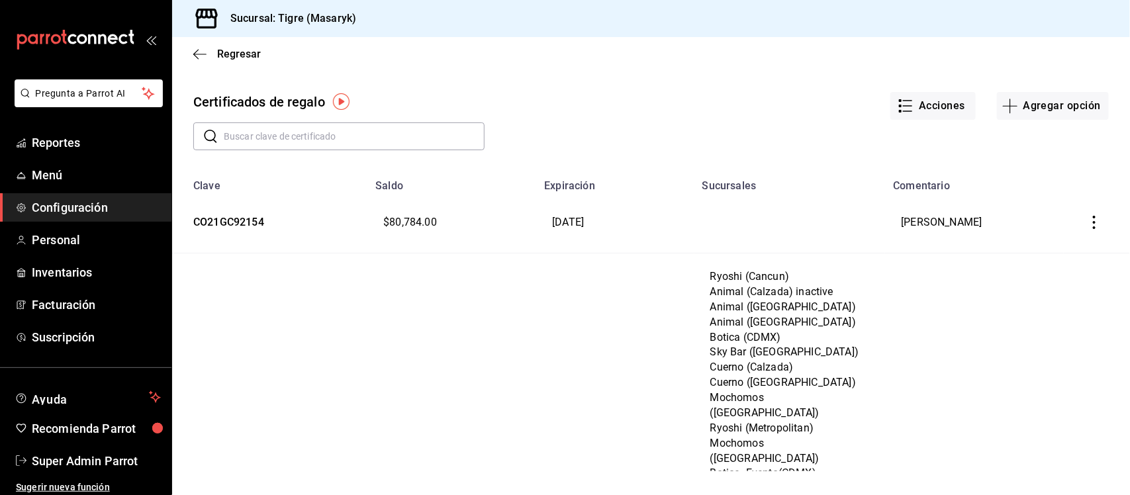
click at [53, 208] on span "Configuración" at bounding box center [96, 208] width 129 height 18
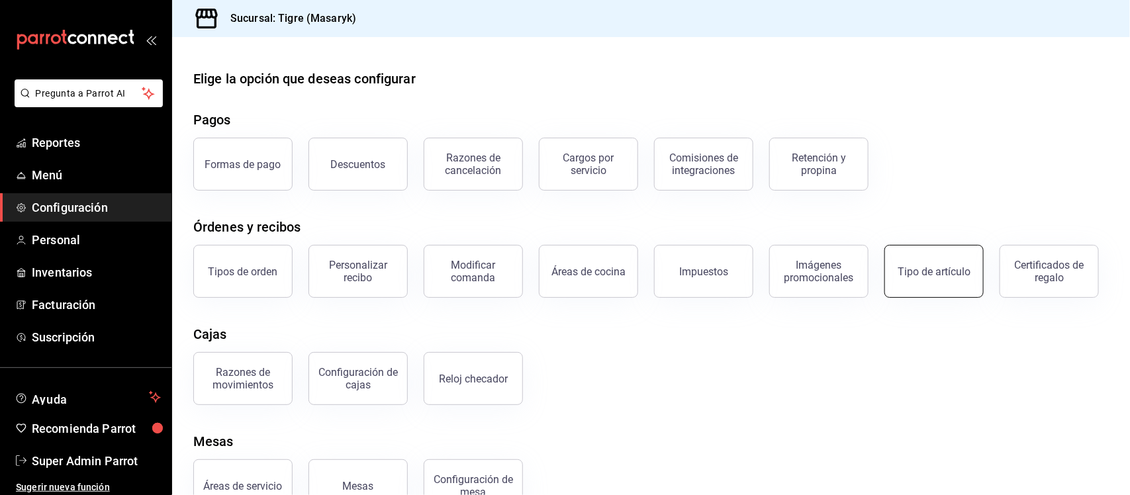
click at [948, 275] on div "Tipo de artículo" at bounding box center [933, 271] width 73 height 13
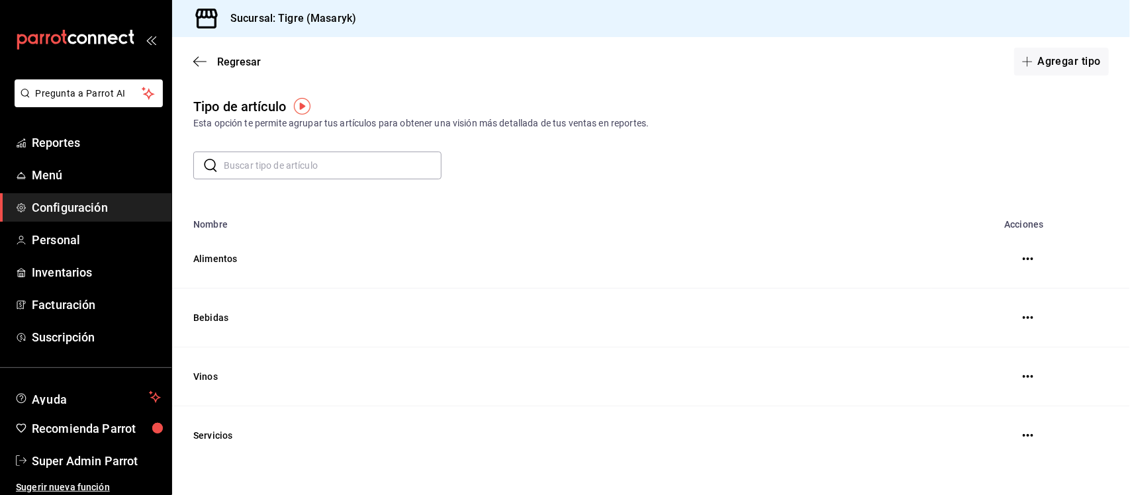
click at [66, 214] on span "Configuración" at bounding box center [96, 208] width 129 height 18
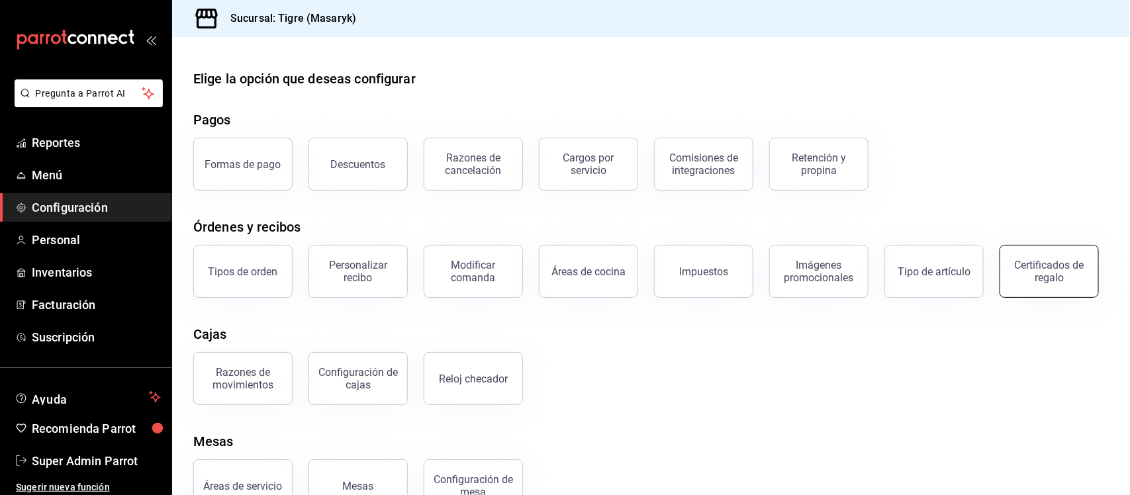
click at [1008, 284] on div "Certificados de regalo" at bounding box center [1049, 271] width 82 height 25
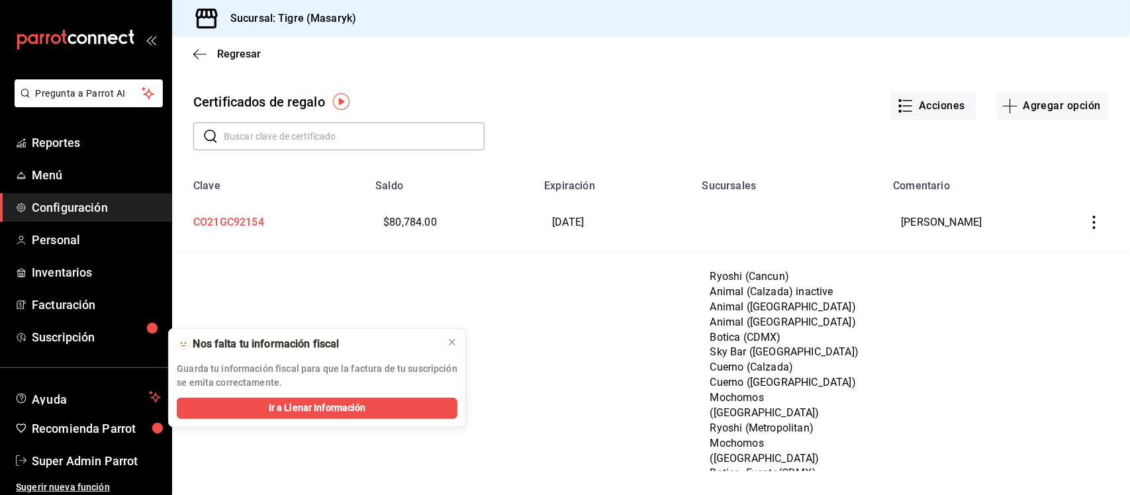
click at [252, 228] on td "CO21GC92154" at bounding box center [269, 223] width 195 height 62
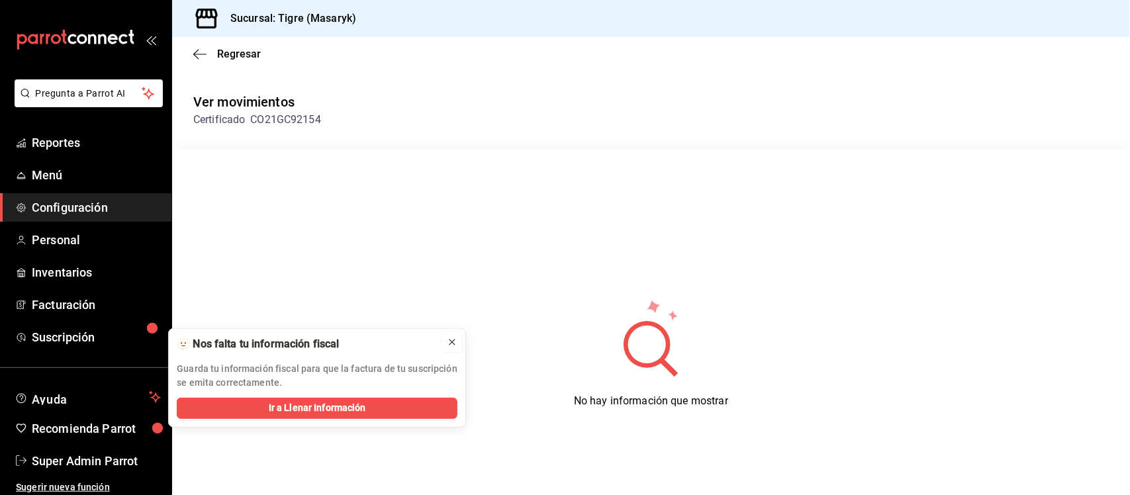
click at [450, 340] on icon at bounding box center [451, 342] width 5 height 5
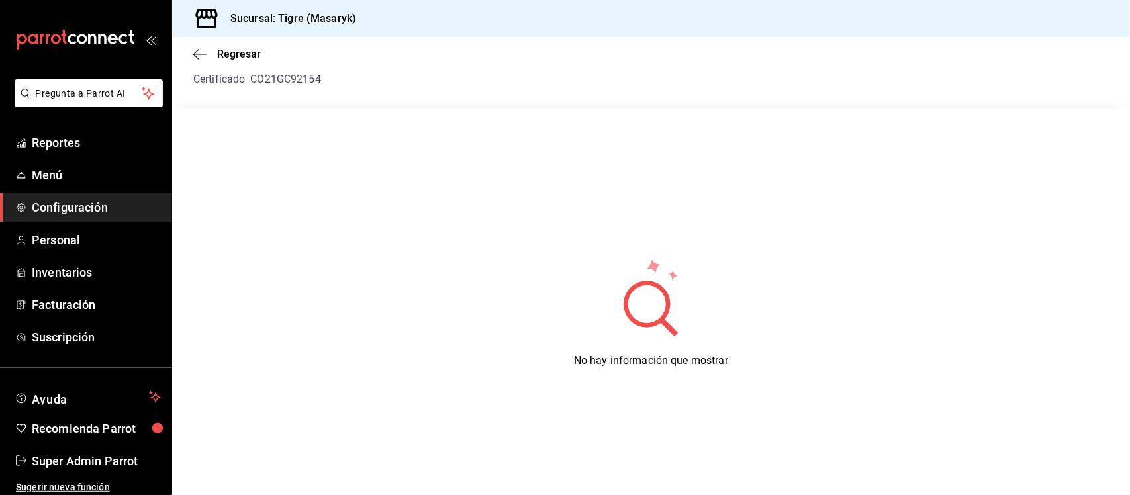
scroll to position [63, 0]
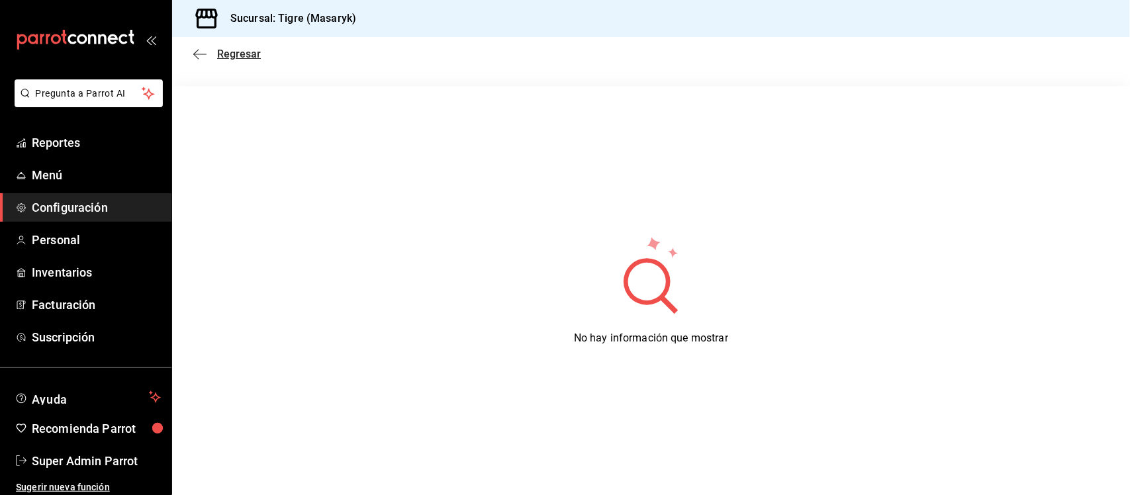
click at [229, 56] on span "Regresar" at bounding box center [239, 54] width 44 height 13
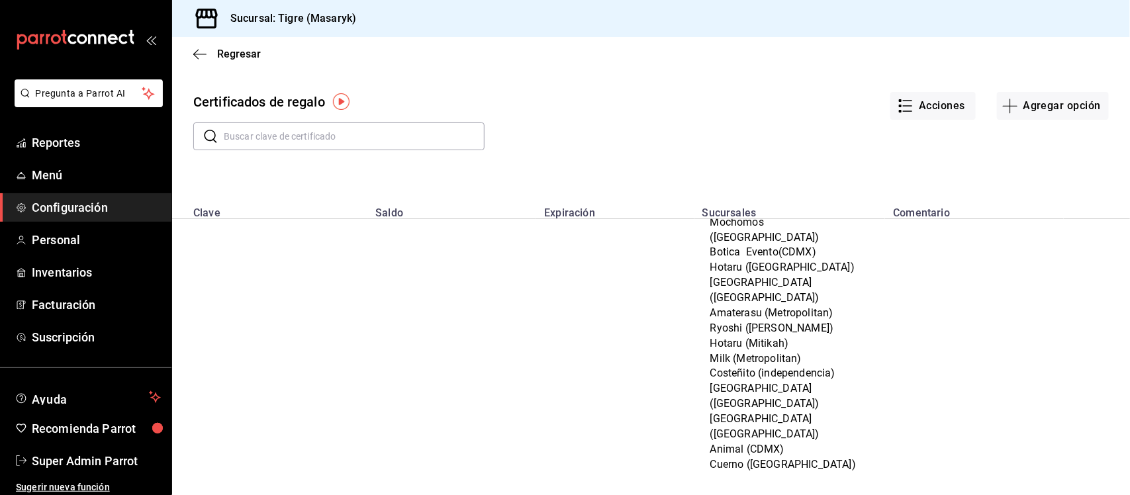
scroll to position [414, 0]
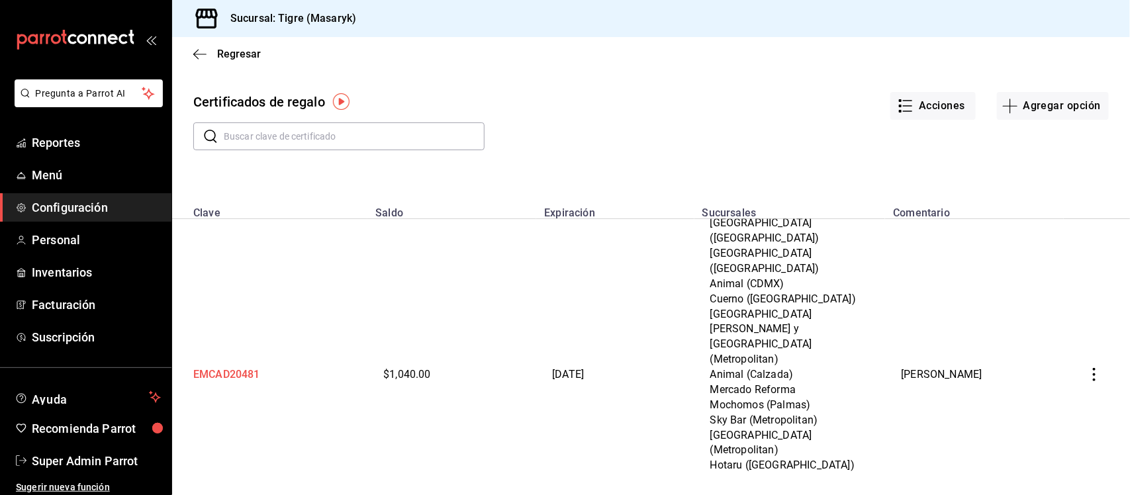
click at [225, 253] on td "EMCAD20481" at bounding box center [269, 375] width 195 height 1017
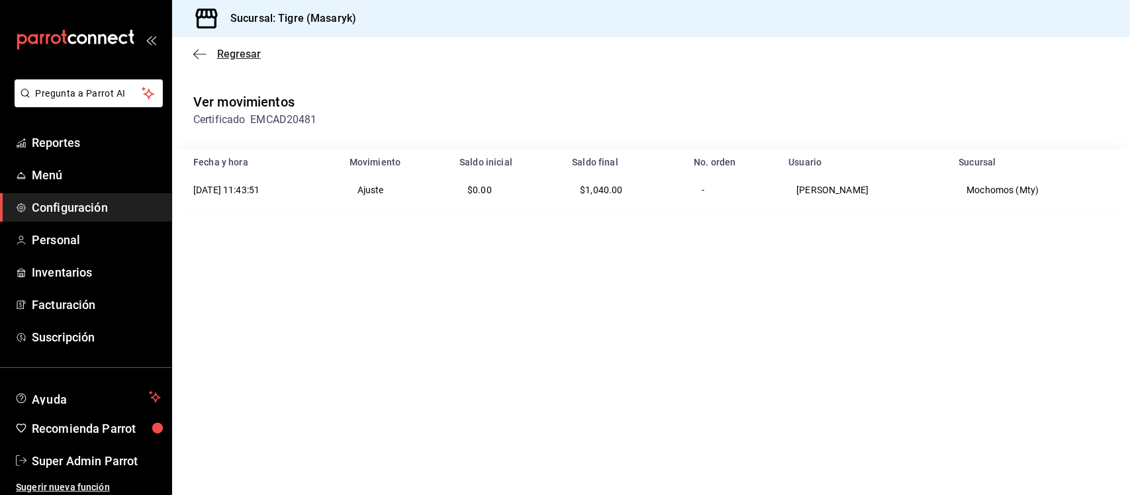
click at [210, 53] on span "Regresar" at bounding box center [227, 54] width 68 height 13
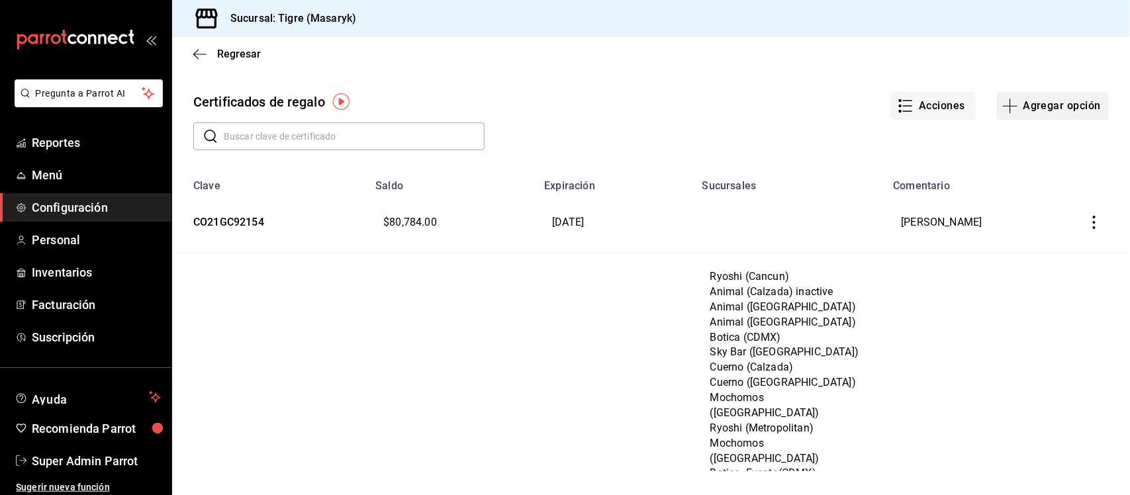
click at [1027, 105] on button "Agregar opción" at bounding box center [1053, 106] width 112 height 28
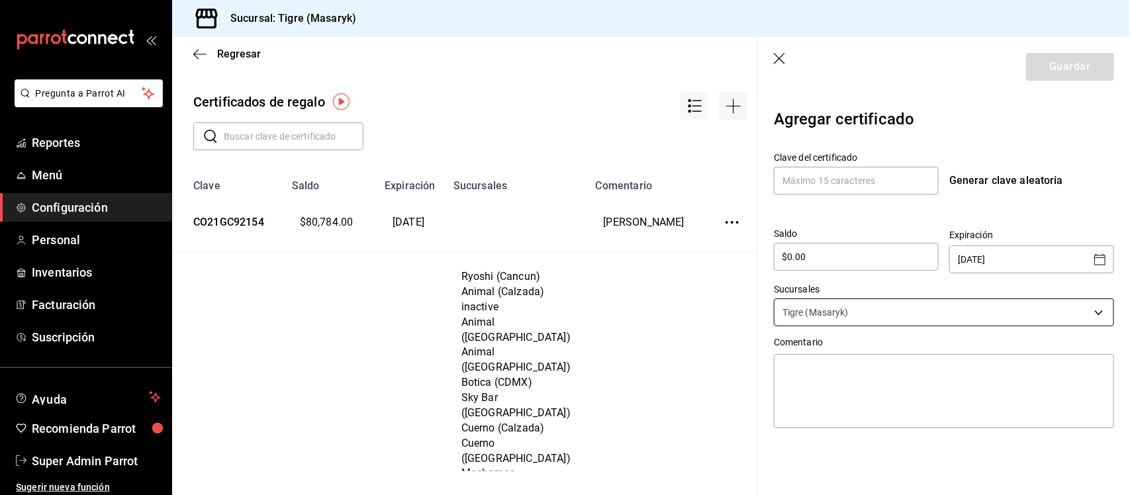
click at [1103, 312] on body "Pregunta a Parrot AI Reportes Menú Configuración Personal Inventarios Facturaci…" at bounding box center [565, 247] width 1130 height 495
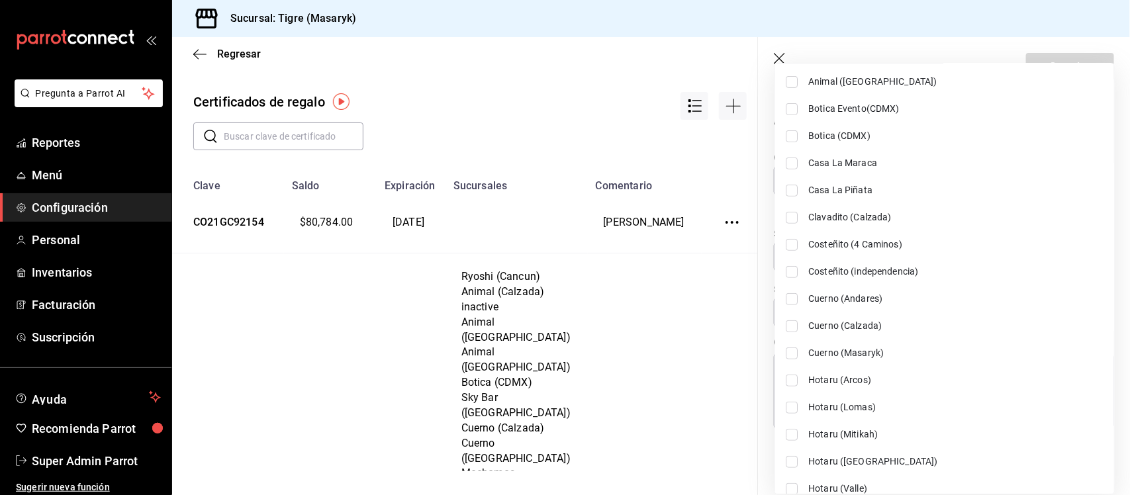
scroll to position [580, 0]
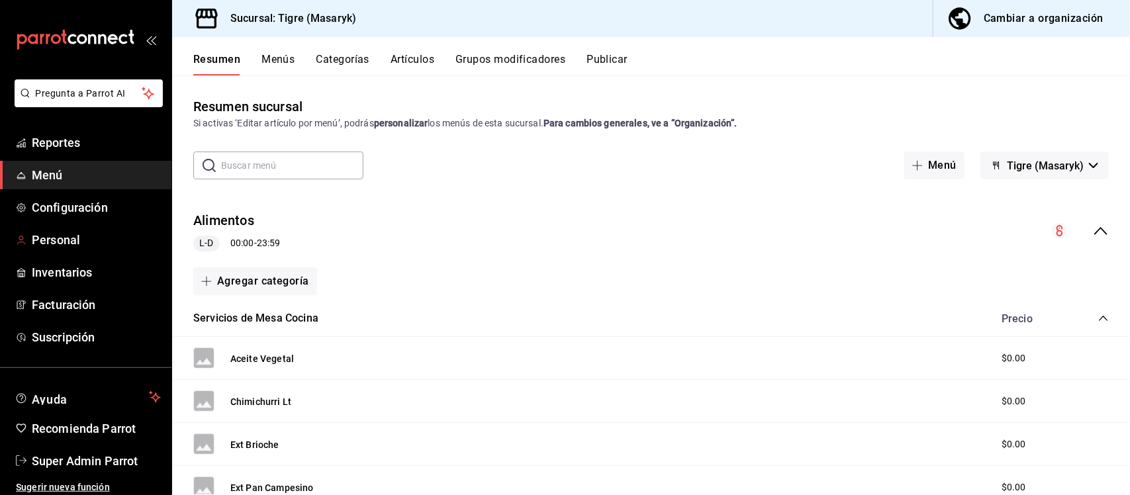
click at [53, 208] on span "Configuración" at bounding box center [96, 208] width 129 height 18
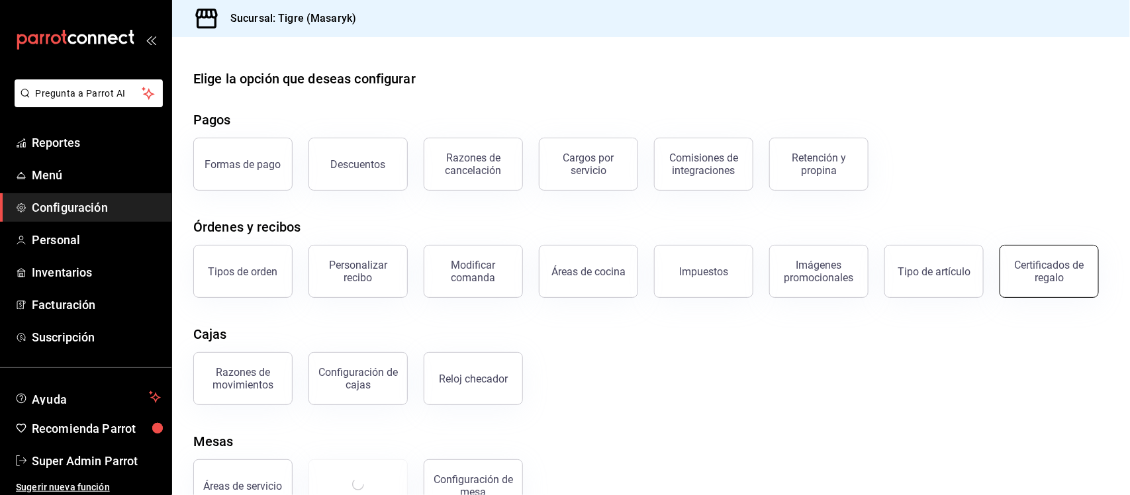
click at [1008, 284] on div "Certificados de regalo" at bounding box center [1049, 271] width 82 height 25
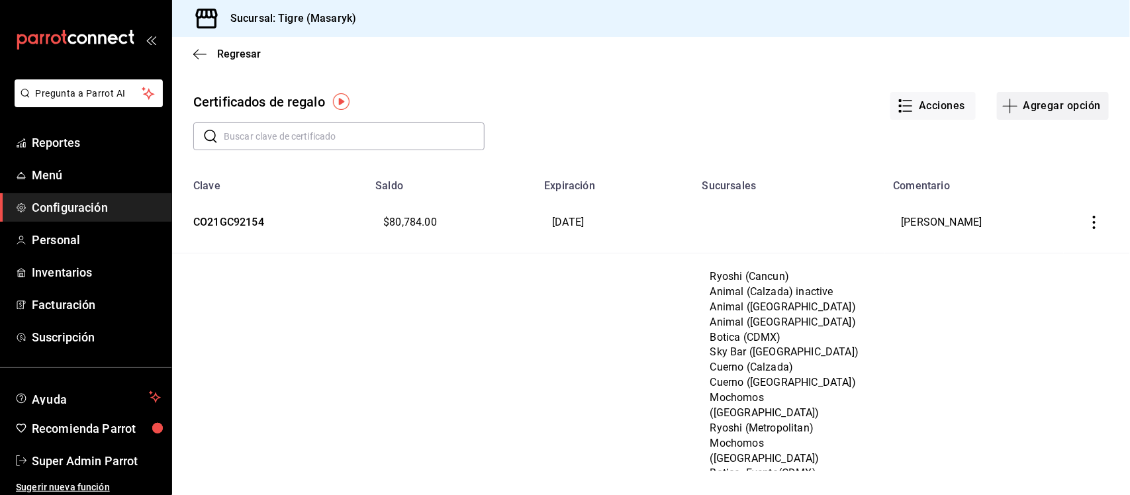
click at [1054, 107] on button "Agregar opción" at bounding box center [1053, 106] width 112 height 28
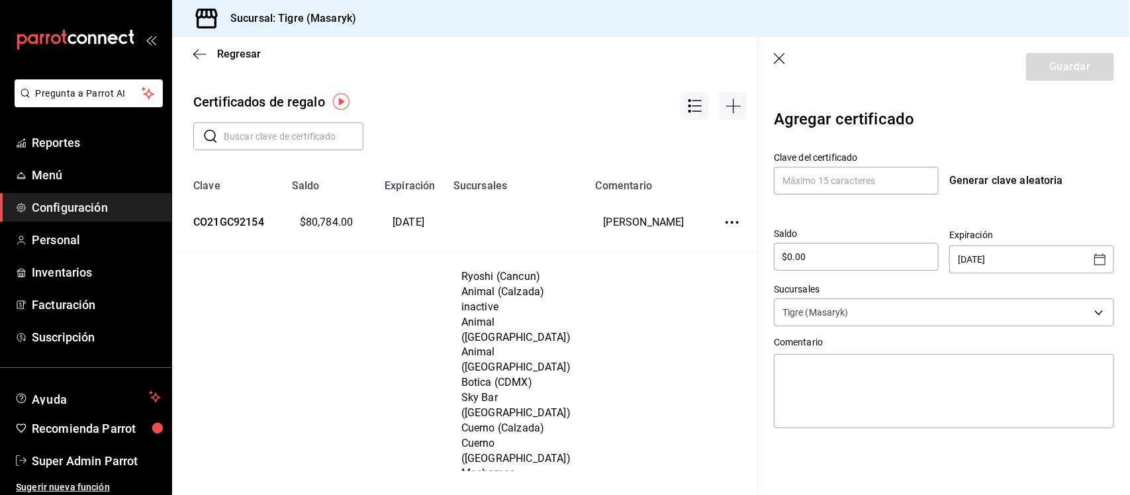
click at [779, 53] on icon "button" at bounding box center [780, 59] width 13 height 13
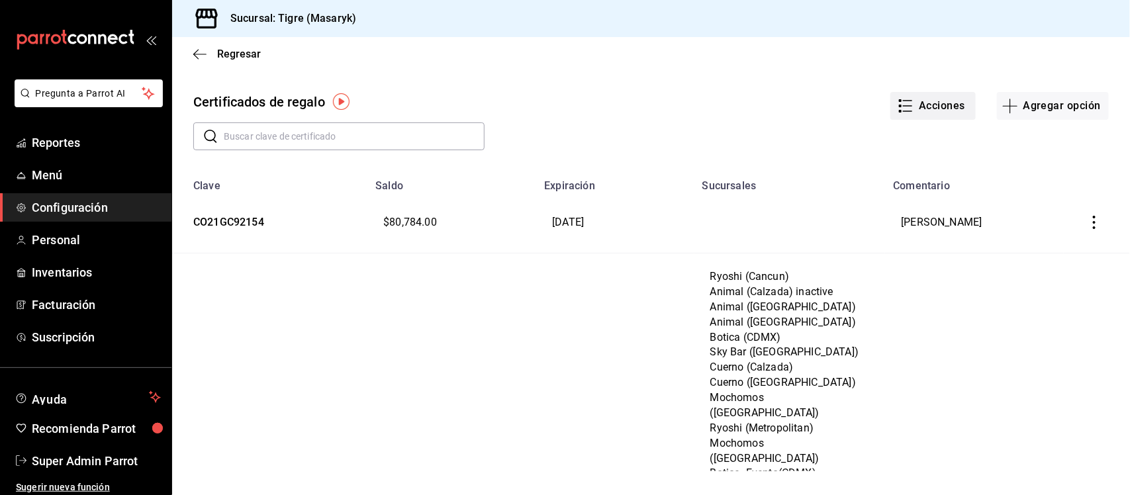
click at [923, 106] on button "Acciones" at bounding box center [932, 106] width 85 height 28
